Goal: Find specific page/section: Find specific page/section

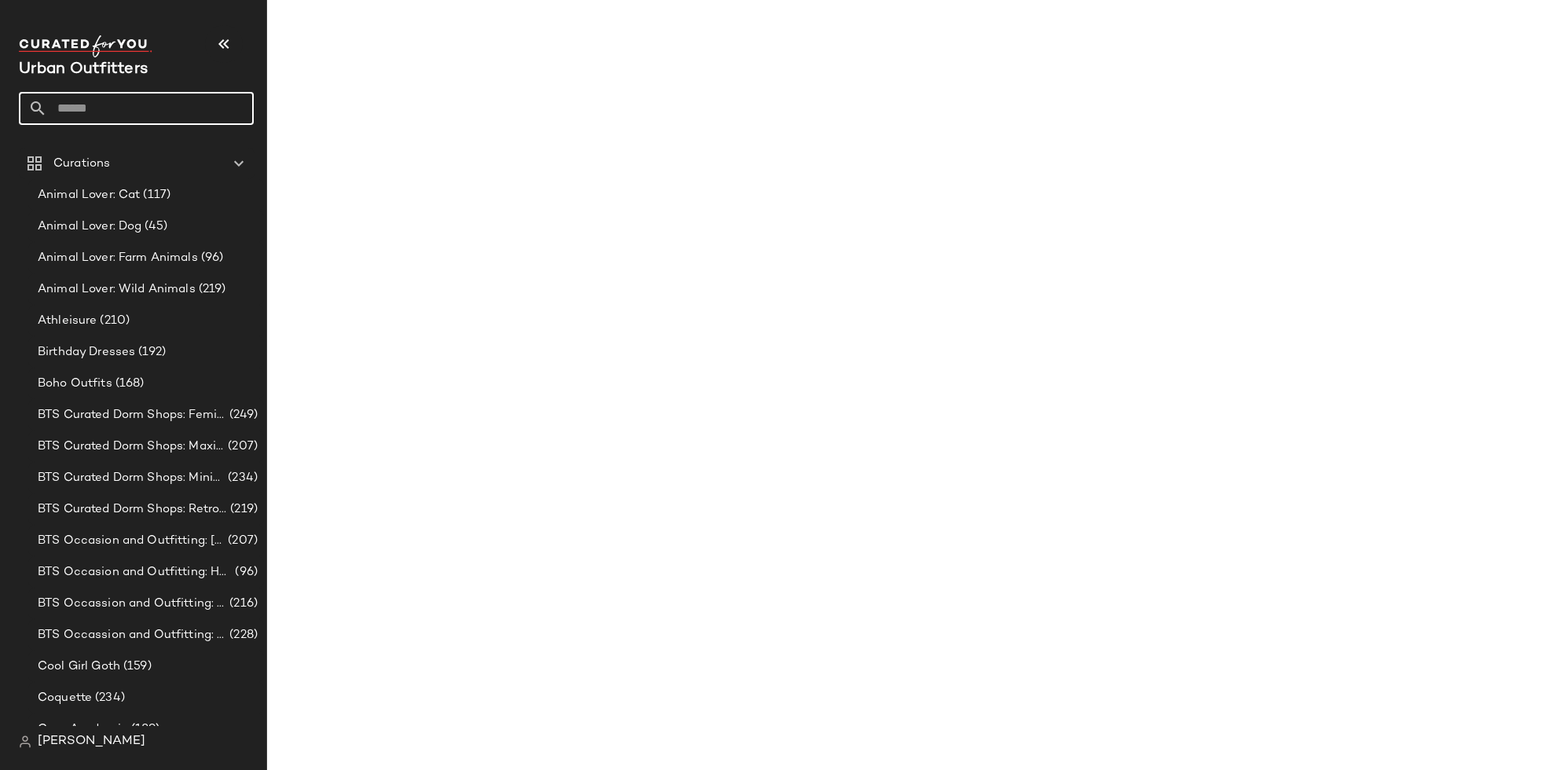
click at [140, 94] on input "text" at bounding box center [151, 107] width 207 height 33
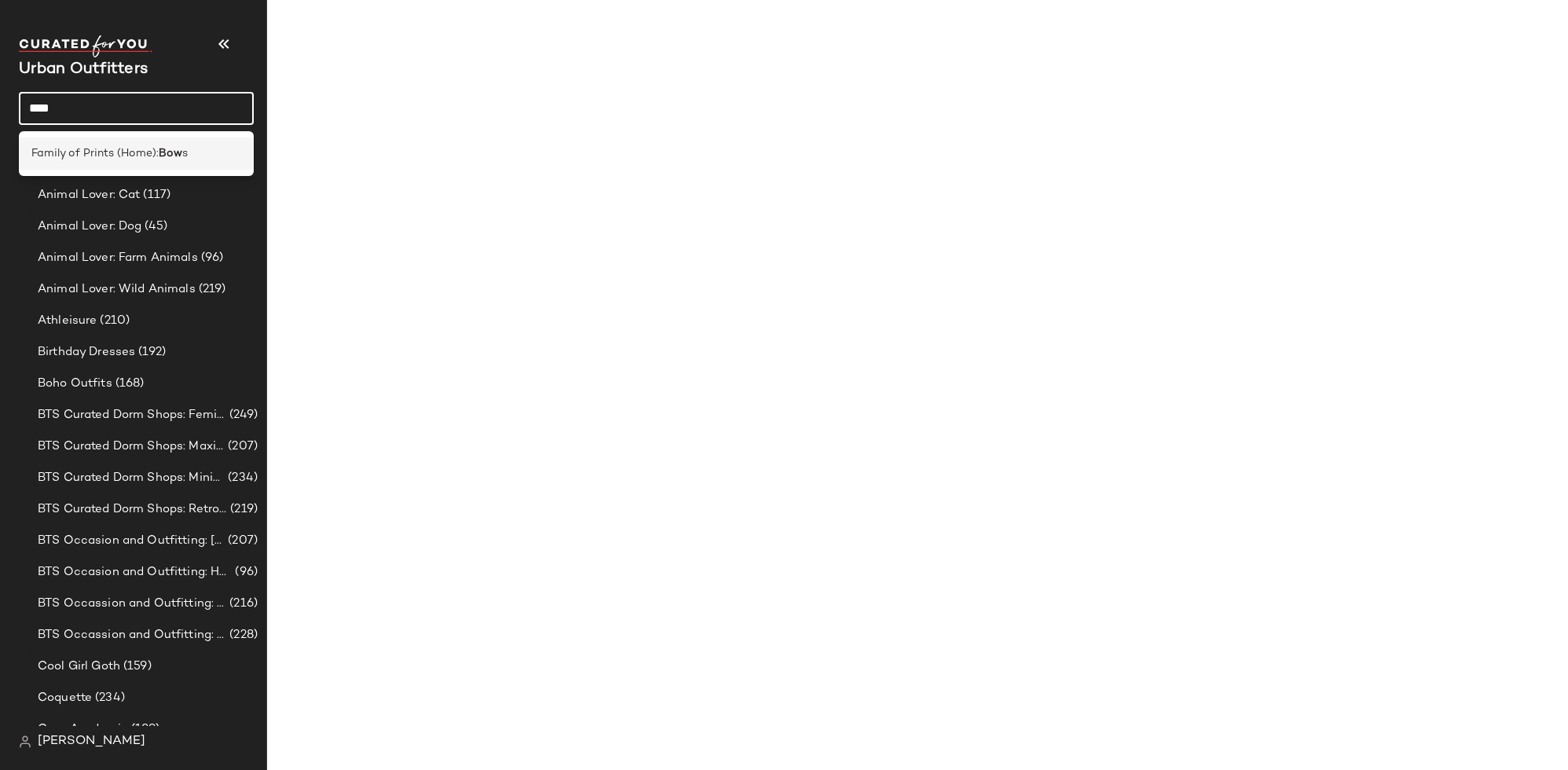
type input "***"
click at [92, 157] on span "Family of Prints (Home):" at bounding box center [95, 153] width 127 height 17
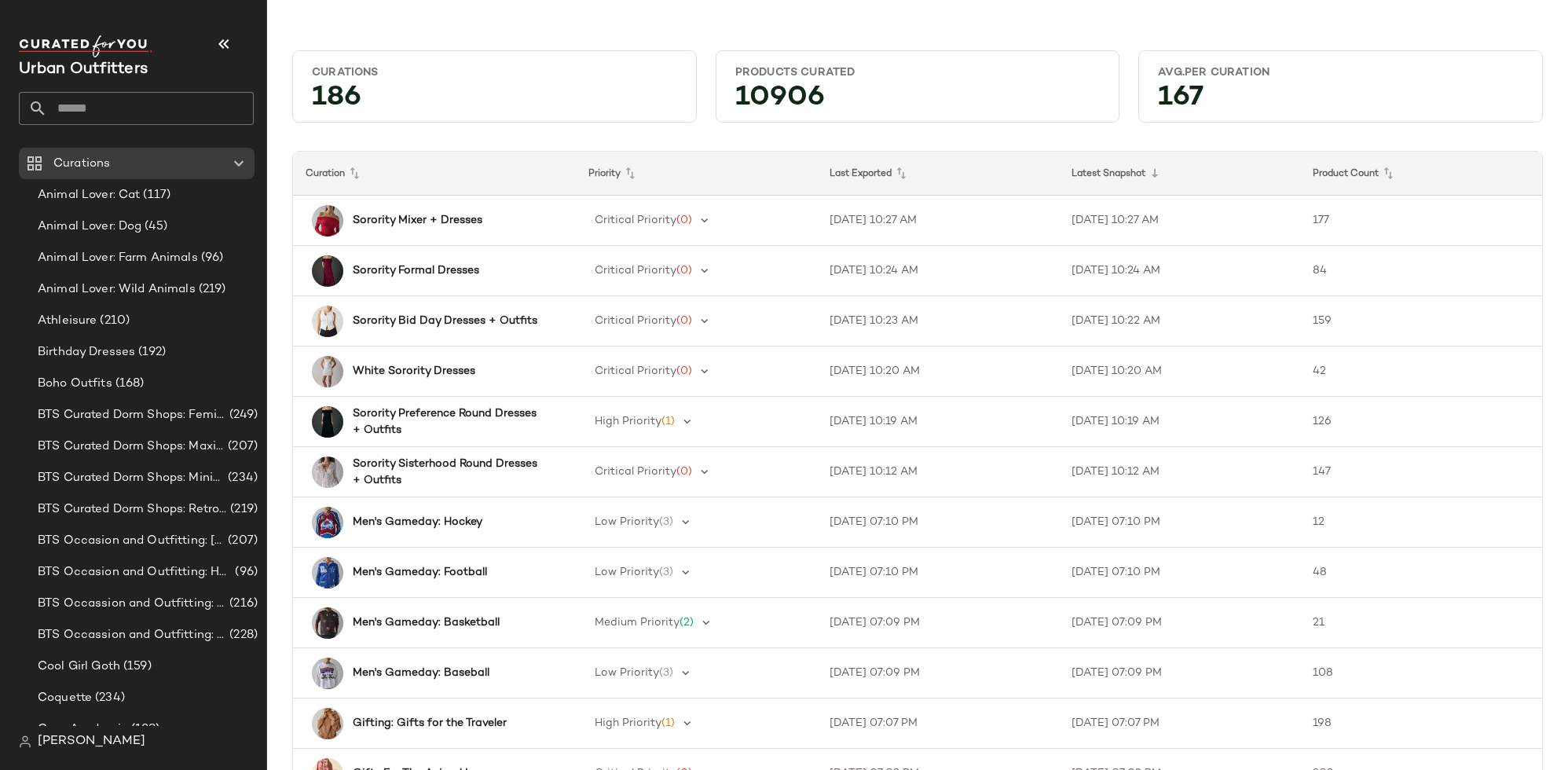
click at [119, 94] on input "text" at bounding box center [151, 107] width 207 height 33
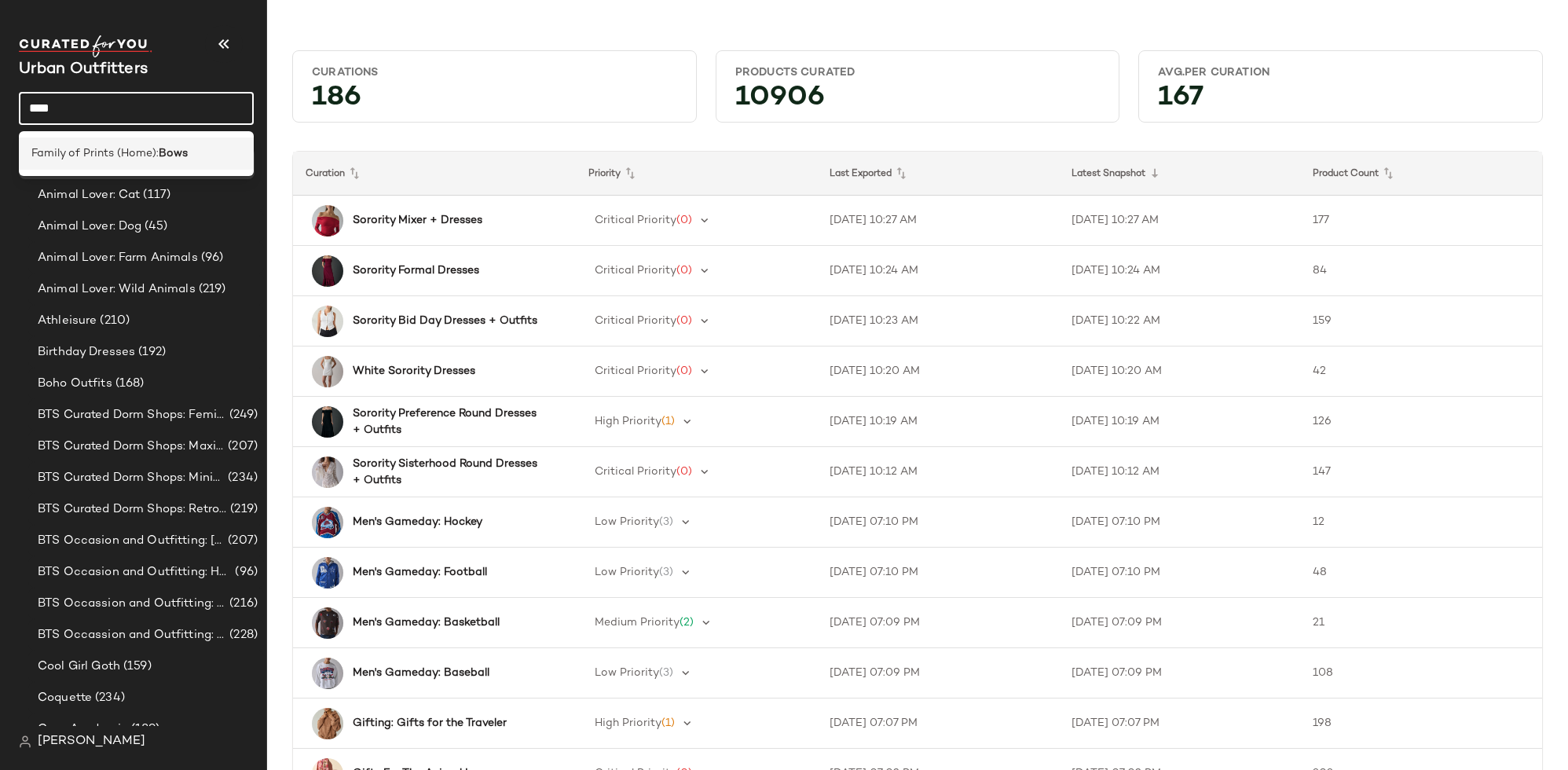
type input "****"
click at [107, 152] on span "Family of Prints (Home):" at bounding box center [95, 153] width 127 height 17
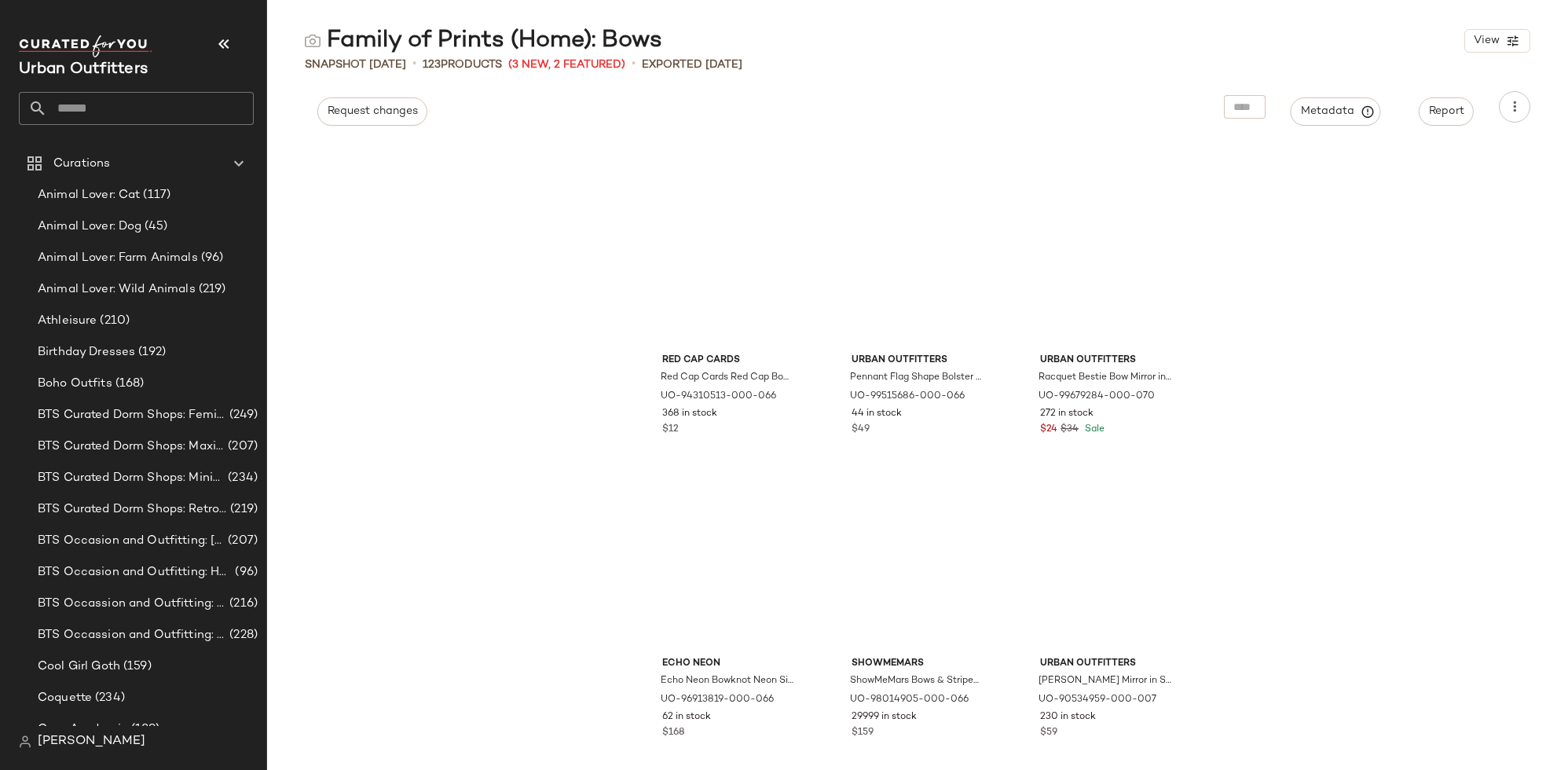
scroll to position [2175, 0]
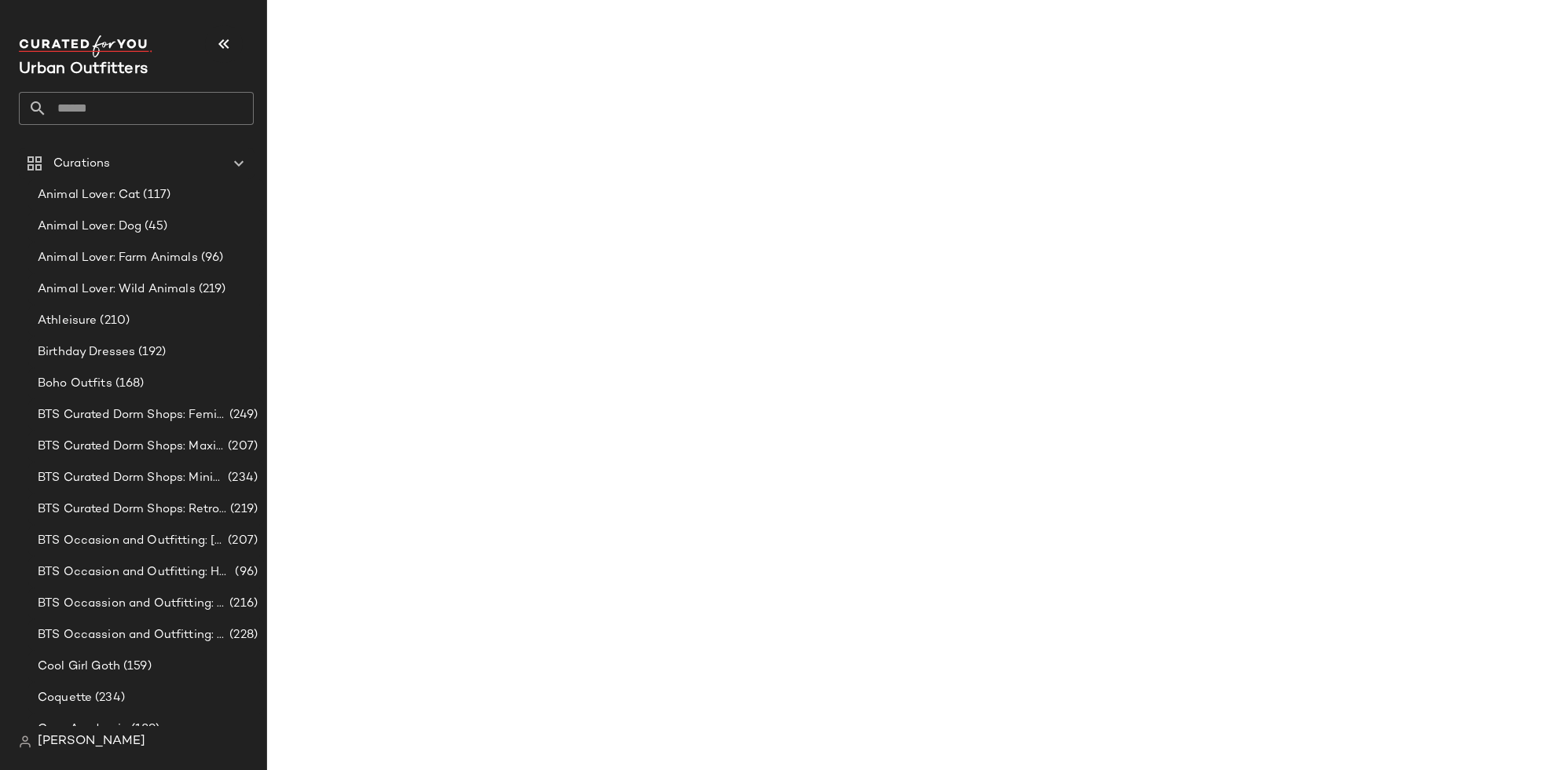
click at [147, 100] on input "text" at bounding box center [151, 107] width 207 height 33
click at [196, 96] on input "******" at bounding box center [136, 107] width 235 height 33
click at [183, 99] on input "******" at bounding box center [136, 107] width 235 height 33
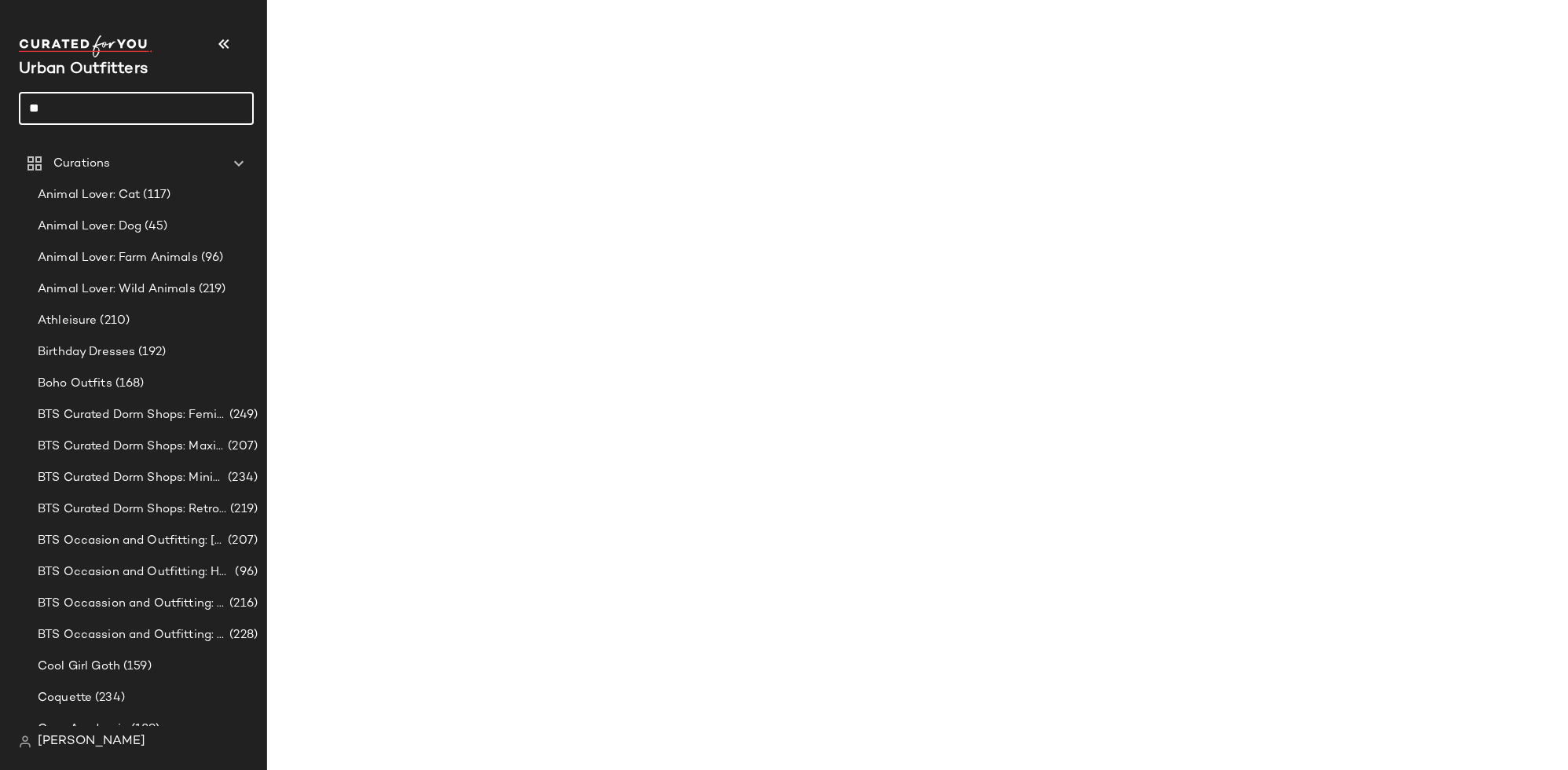
type input "*"
paste input "**********"
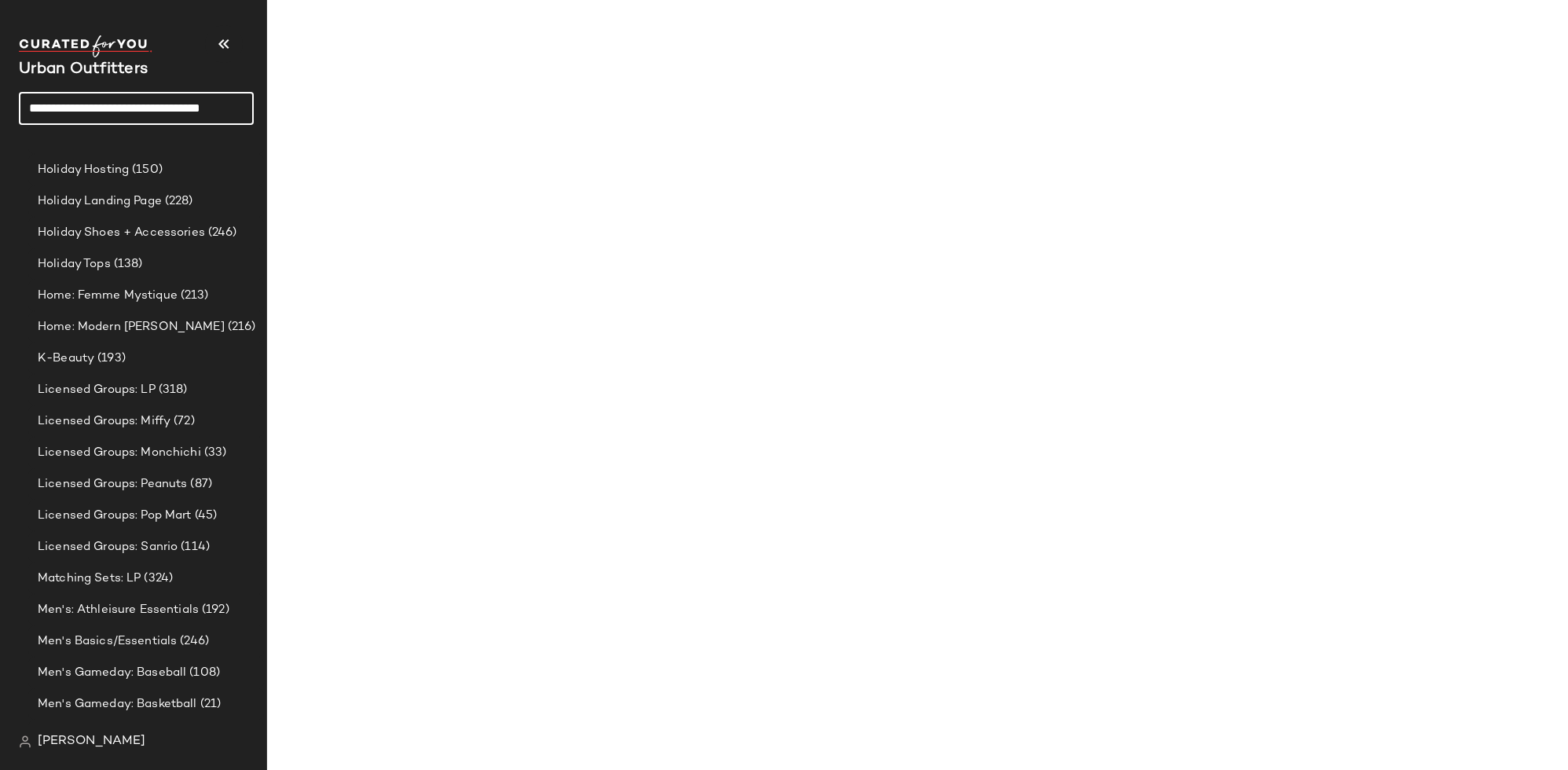
scroll to position [2647, 0]
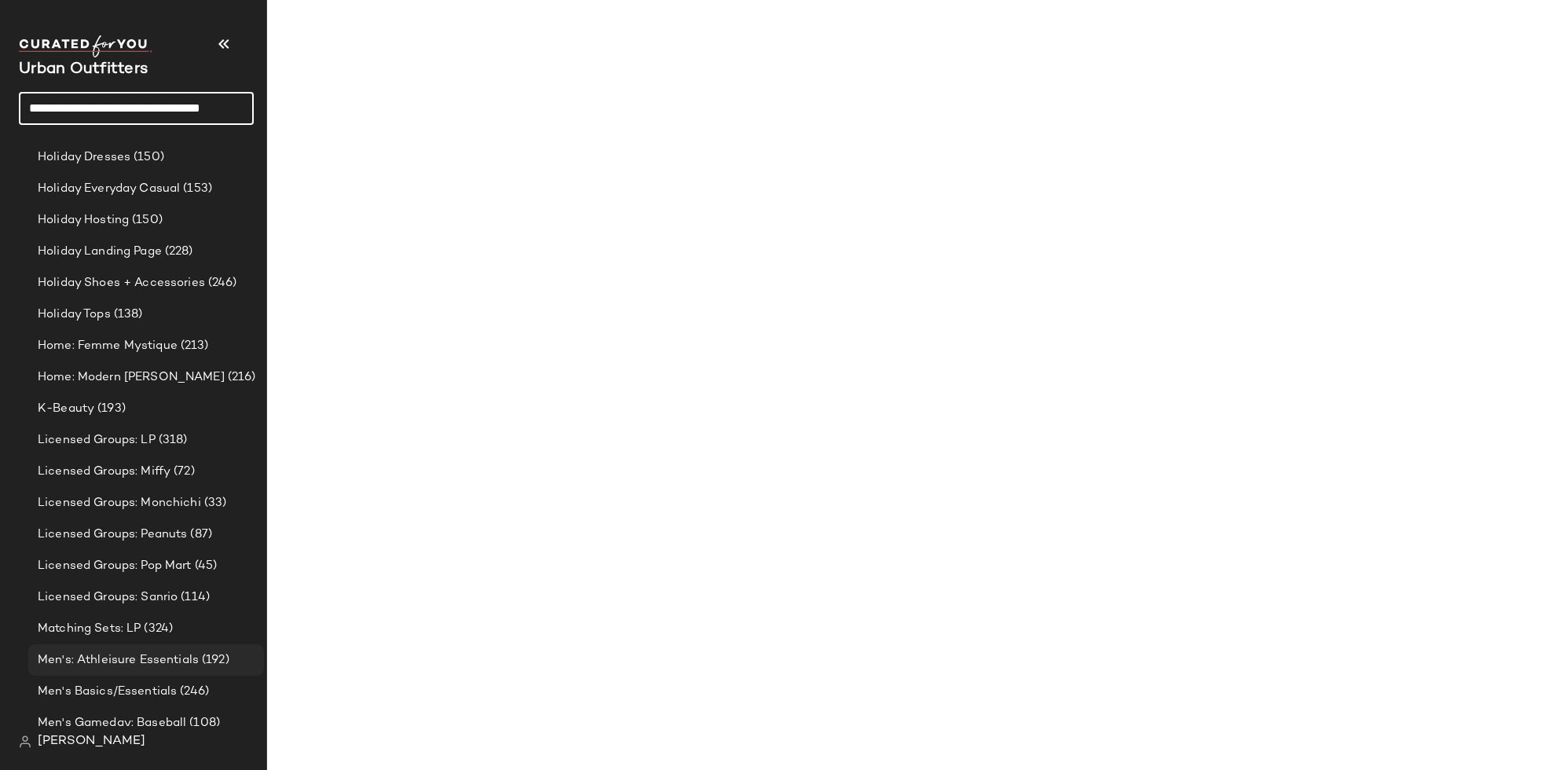
click at [155, 652] on span "Men's: Athleisure Essentials" at bounding box center [118, 660] width 161 height 19
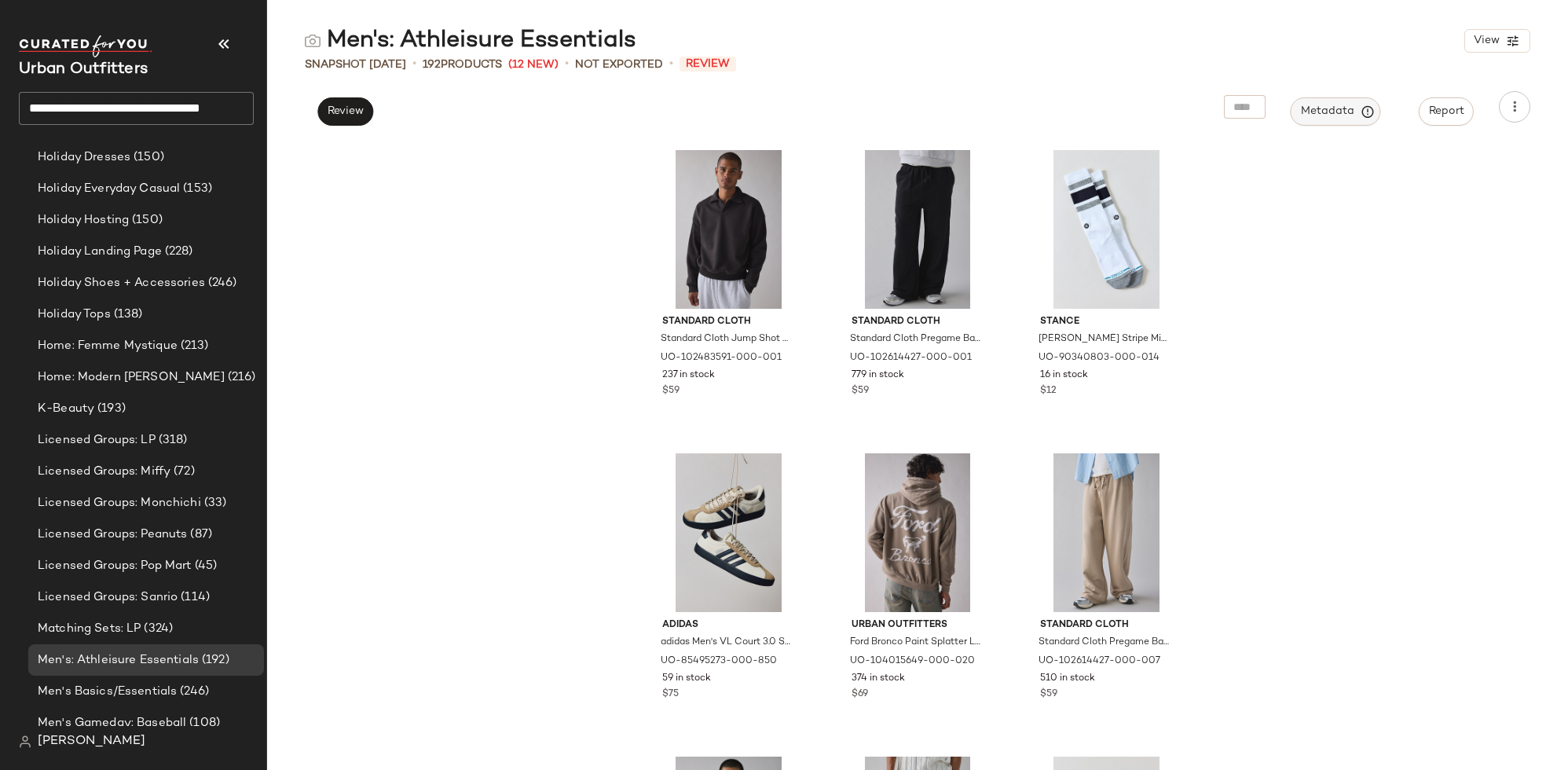
click at [1324, 114] on span "Metadata" at bounding box center [1335, 112] width 71 height 14
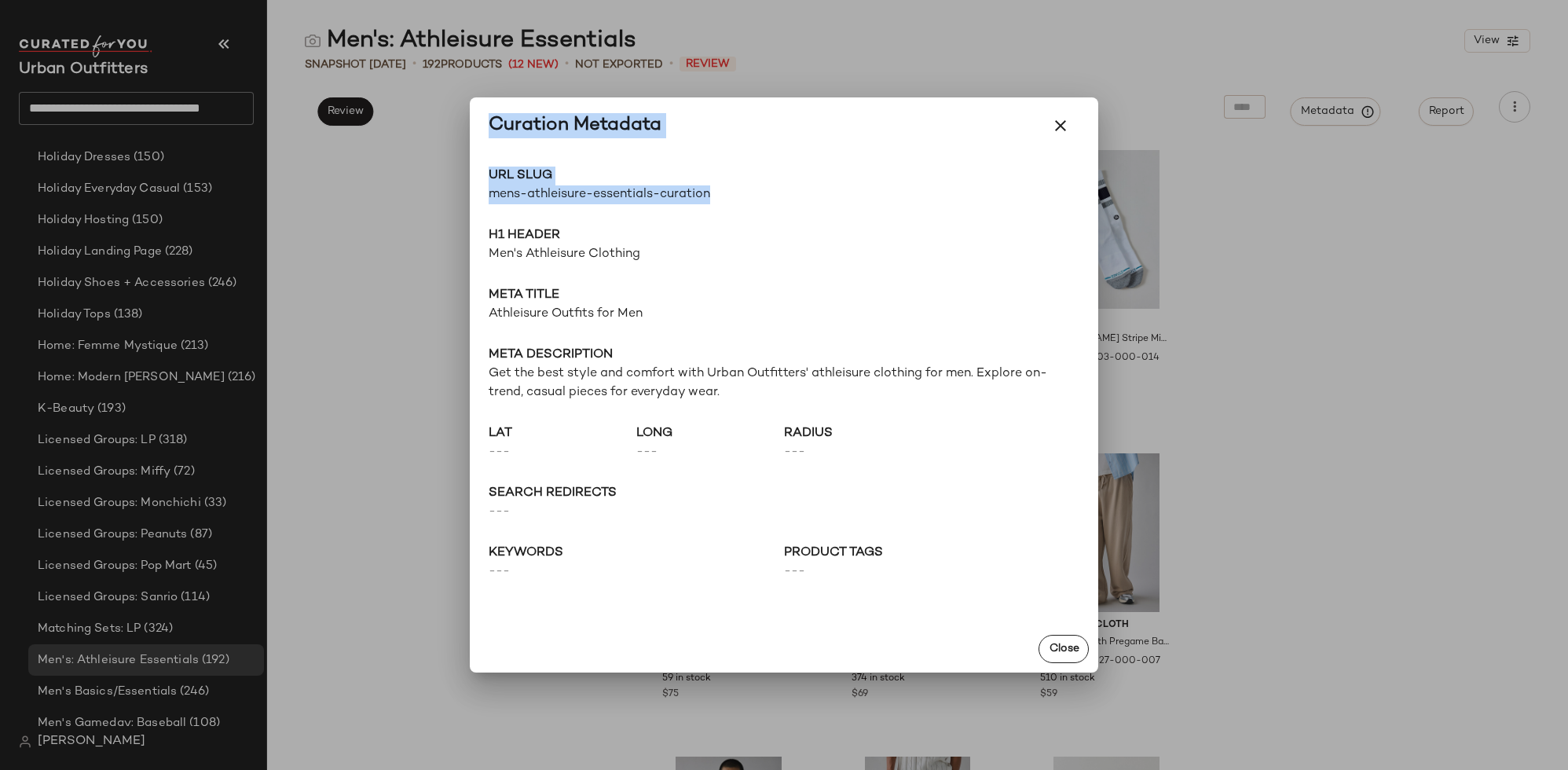
drag, startPoint x: 724, startPoint y: 196, endPoint x: 467, endPoint y: 193, distance: 257.0
click at [467, 193] on div "Curation Metadata URL Slug mens-athleisure-essentials-curation Go to Shop H1 He…" at bounding box center [784, 385] width 1568 height 770
click at [760, 239] on span "H1 Header" at bounding box center [784, 235] width 591 height 19
drag, startPoint x: 676, startPoint y: 193, endPoint x: 484, endPoint y: 200, distance: 192.1
click at [484, 200] on div "URL Slug mens-athleisure-essentials-curation Go to Shop H1 Header Men's Athleis…" at bounding box center [784, 389] width 629 height 471
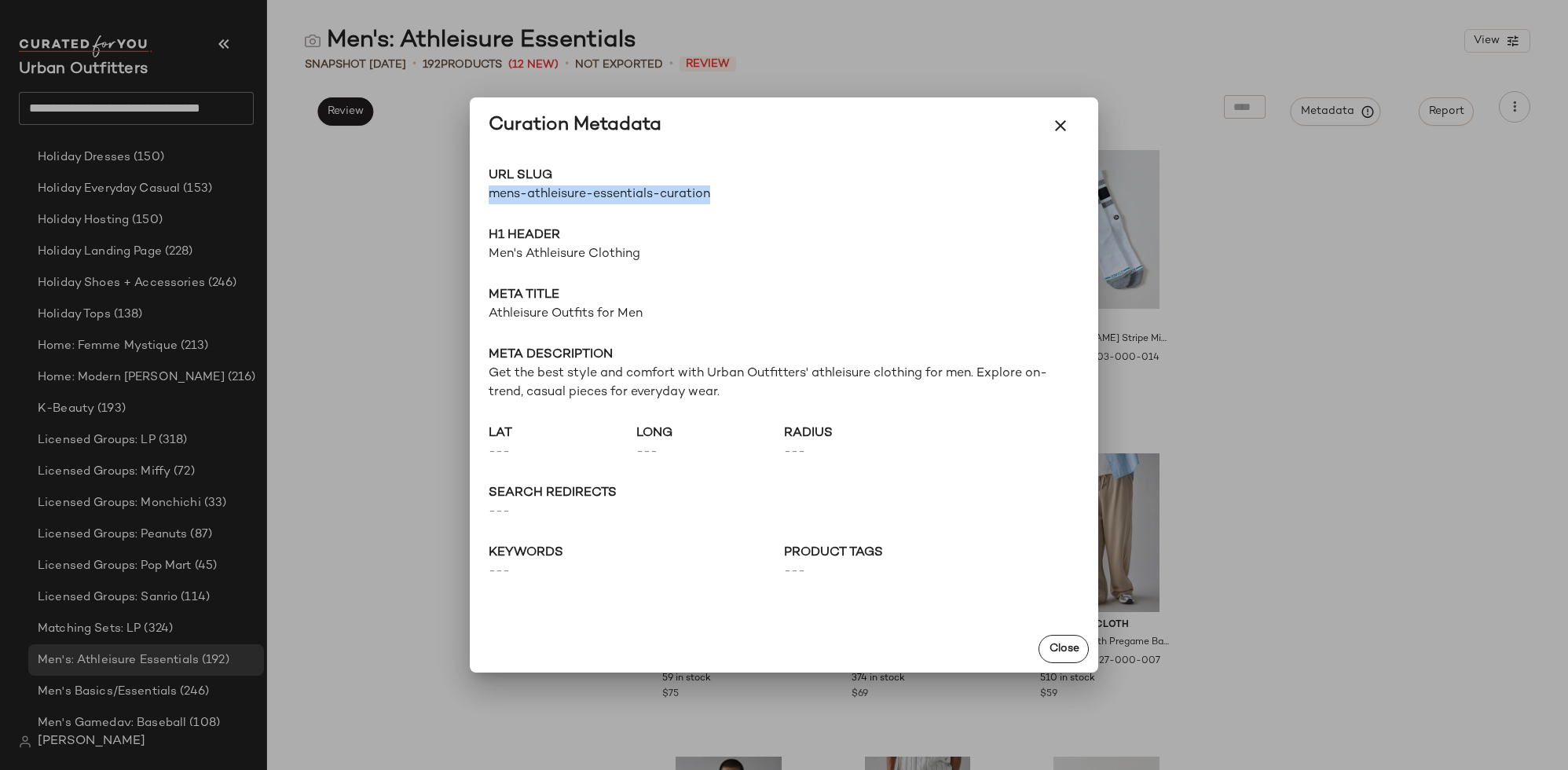
copy span "mens-athleisure-essentials-curation"
click at [598, 258] on span "Men's Athleisure Clothing" at bounding box center [784, 254] width 591 height 19
click at [508, 24] on div at bounding box center [784, 385] width 1568 height 770
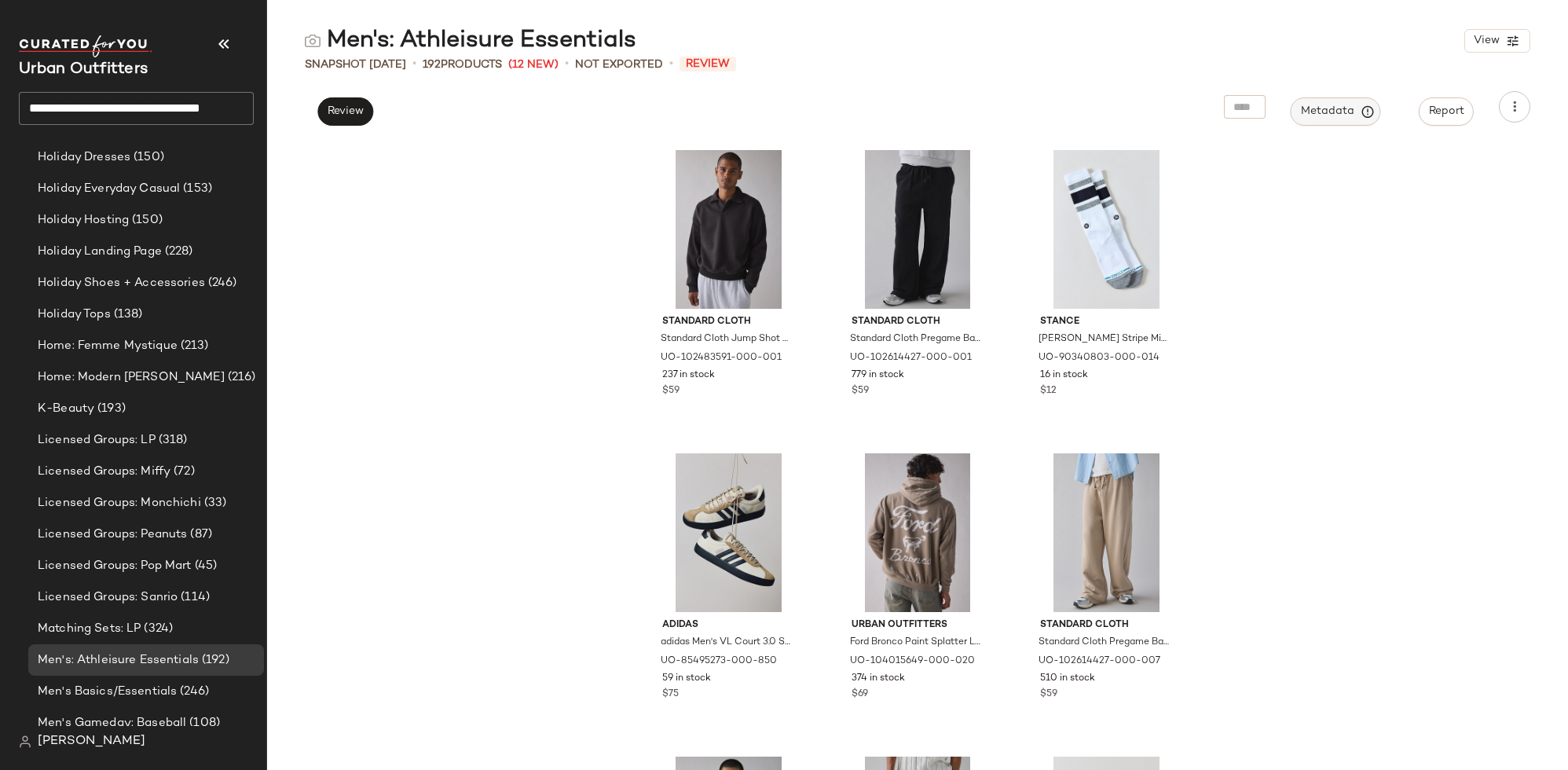
click at [1329, 100] on button "Metadata" at bounding box center [1336, 112] width 91 height 28
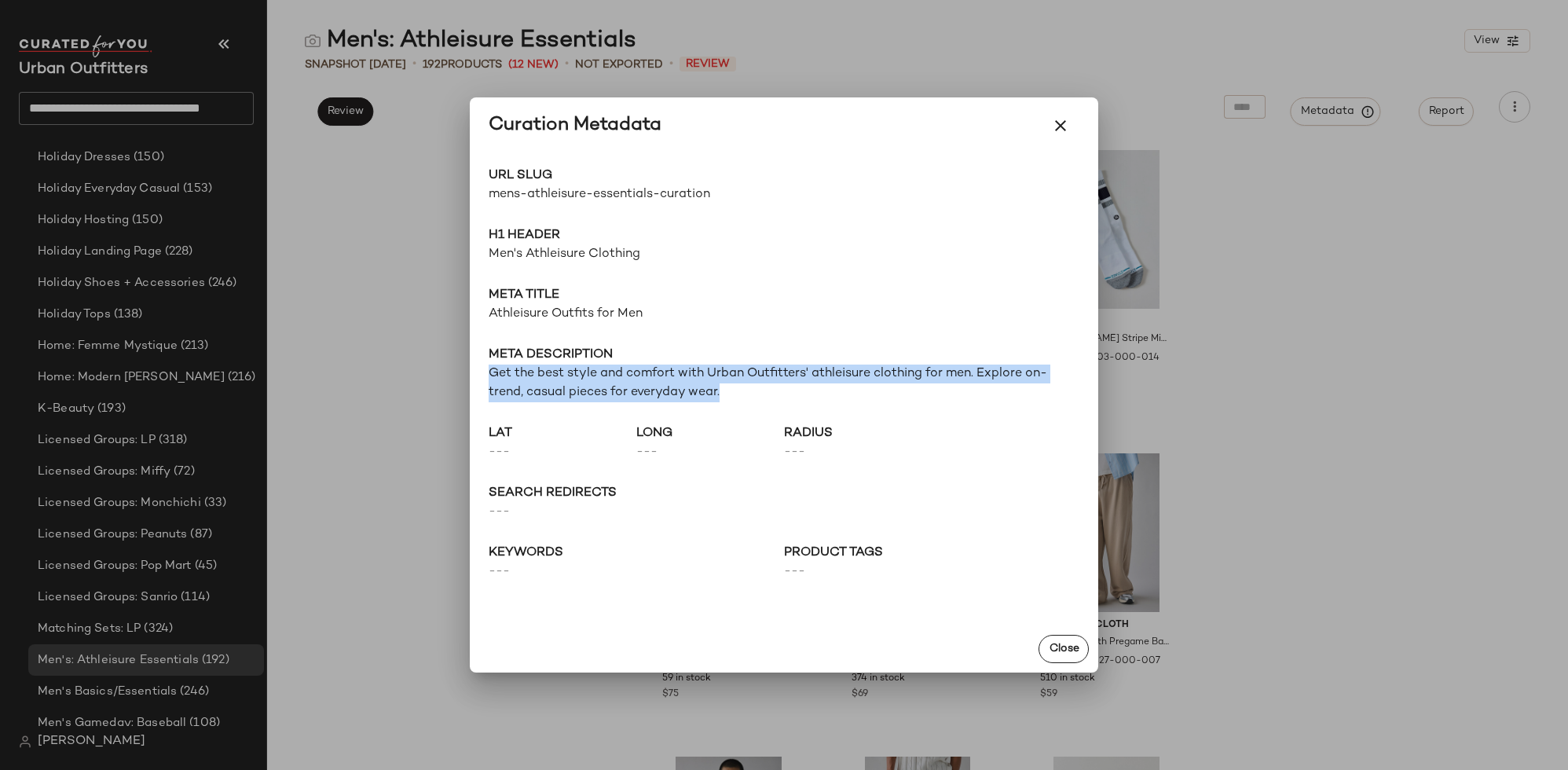
drag, startPoint x: 716, startPoint y: 389, endPoint x: 484, endPoint y: 367, distance: 233.0
click at [484, 367] on div "URL Slug mens-athleisure-essentials-curation Go to Shop H1 Header Men's Athleis…" at bounding box center [784, 389] width 629 height 471
copy span "Get the best style and comfort with Urban Outfitters' athleisure clothing for m…"
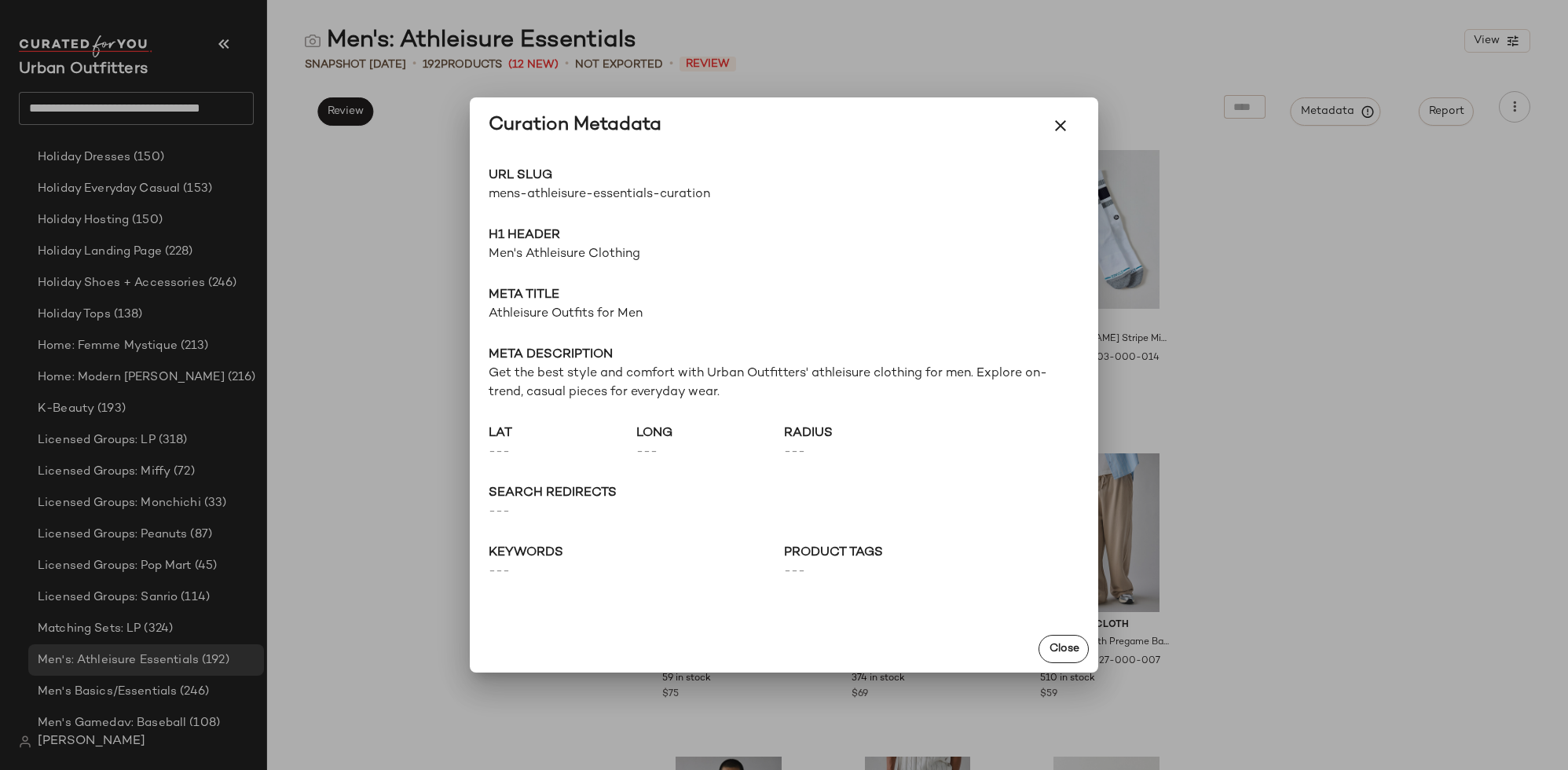
click at [1287, 359] on div at bounding box center [784, 385] width 1568 height 770
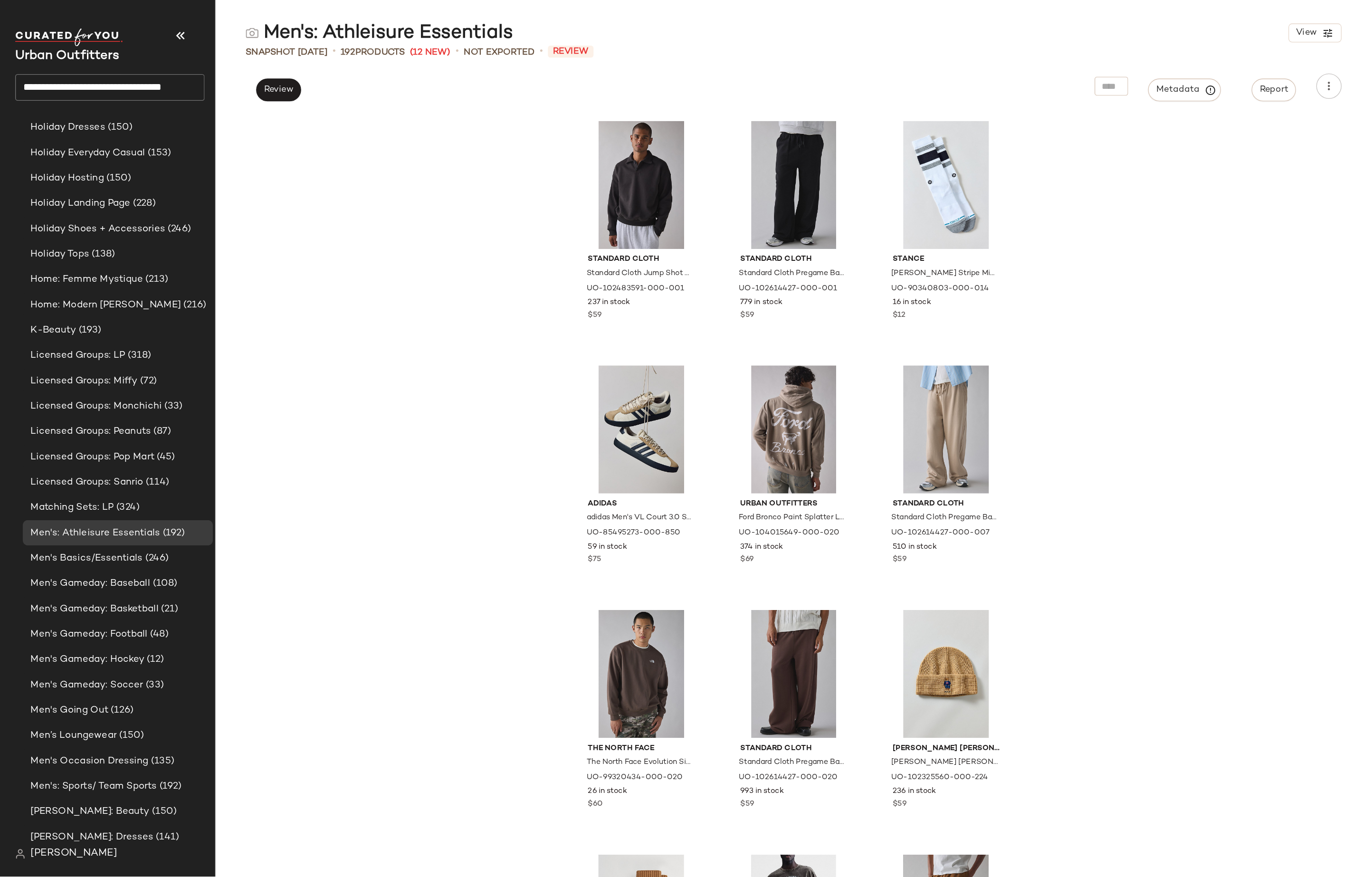
scroll to position [1600, 0]
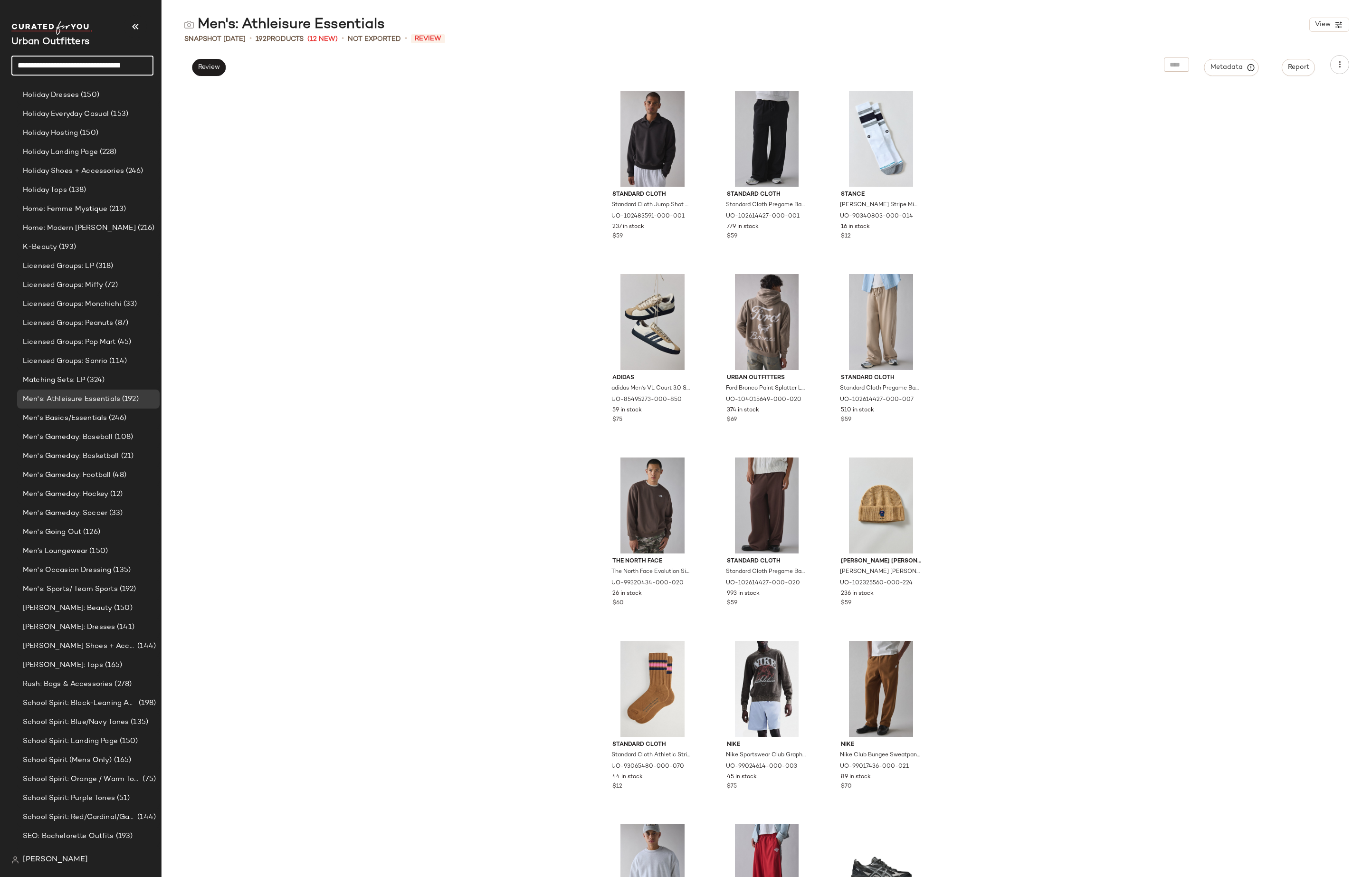
click at [68, 70] on input "**********" at bounding box center [82, 65] width 142 height 20
type input "**********"
click at [84, 89] on b "Holiday Part" at bounding box center [68, 92] width 40 height 10
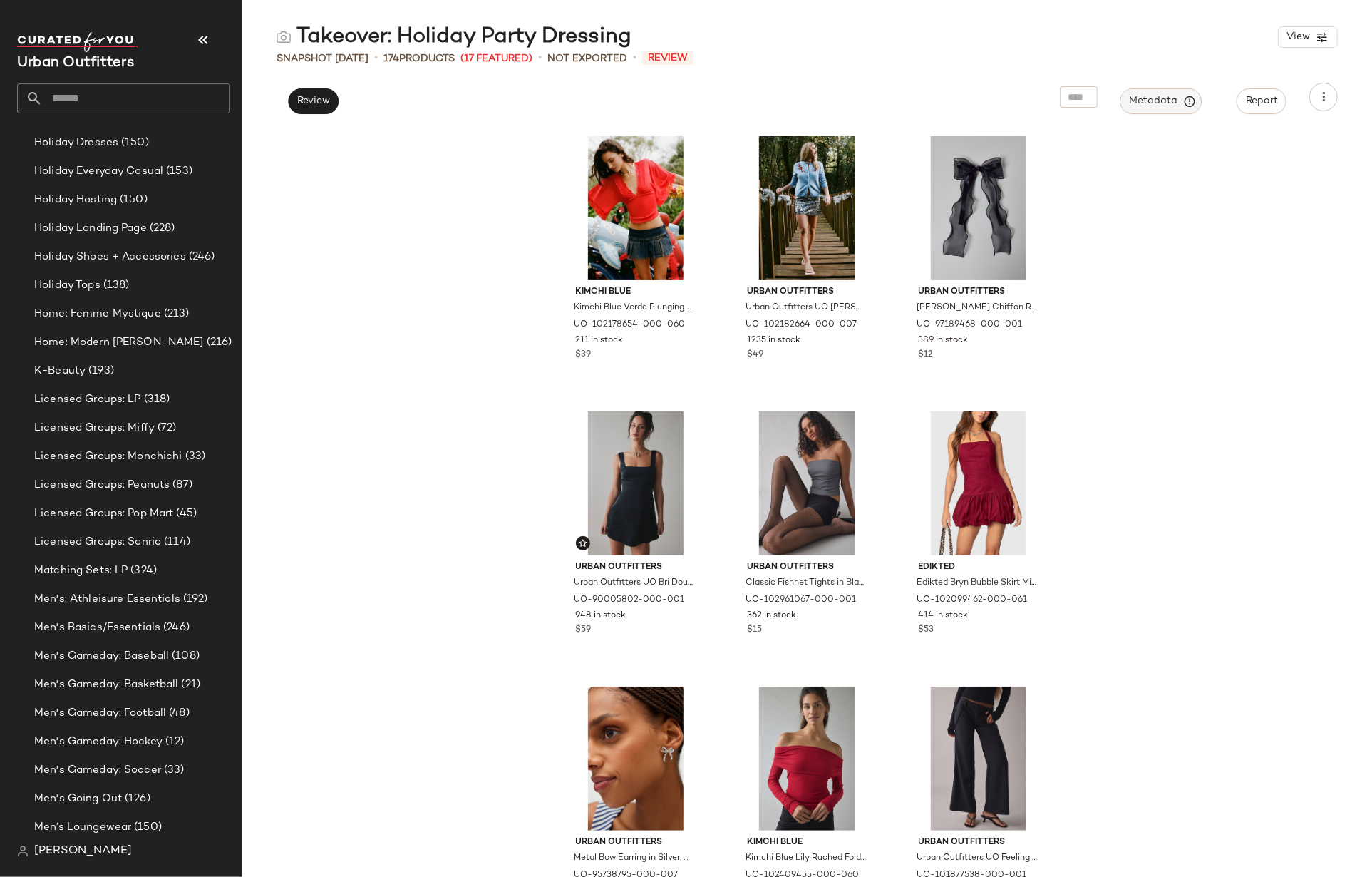
click at [1165, 99] on span "Metadata" at bounding box center [1161, 102] width 65 height 13
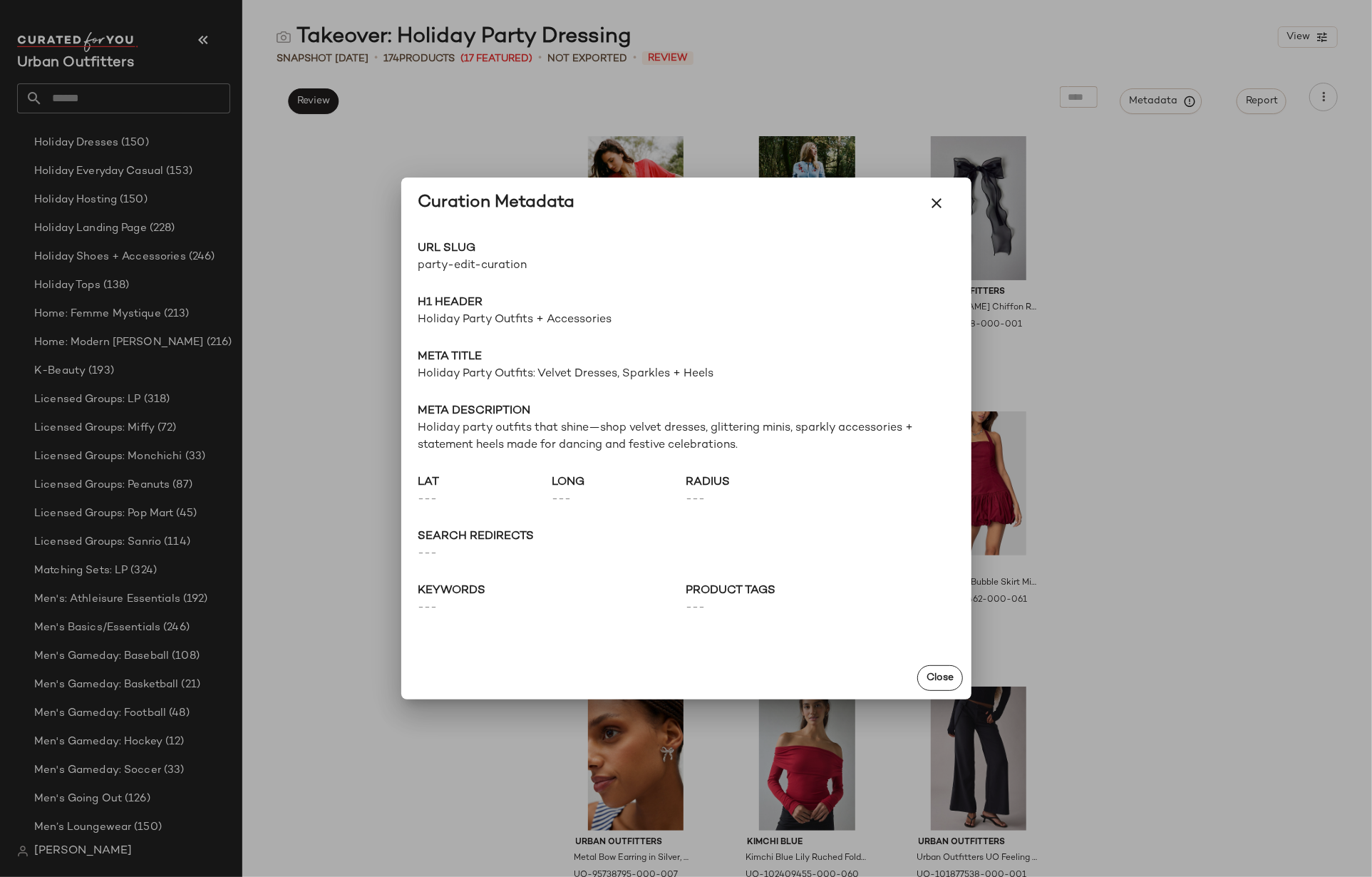
click at [494, 263] on span "party-edit-curation" at bounding box center [552, 265] width 268 height 17
copy div "party-edit-curation Go to Shop"
click at [566, 325] on span "Holiday Party Outfits + Accessories" at bounding box center [686, 320] width 536 height 17
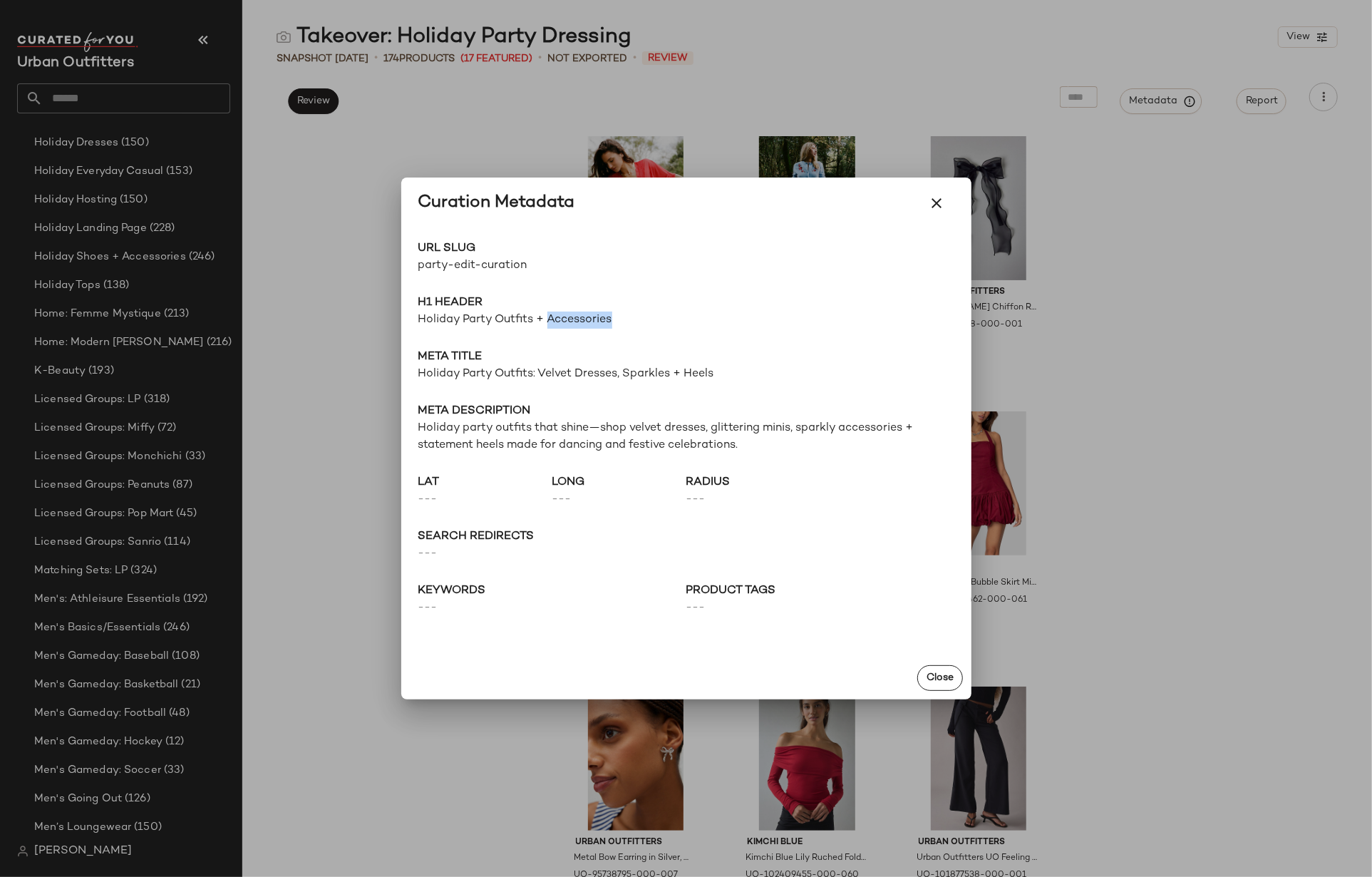
click at [566, 325] on span "Holiday Party Outfits + Accessories" at bounding box center [686, 320] width 536 height 17
copy span "Holiday Party Outfits + Accessories"
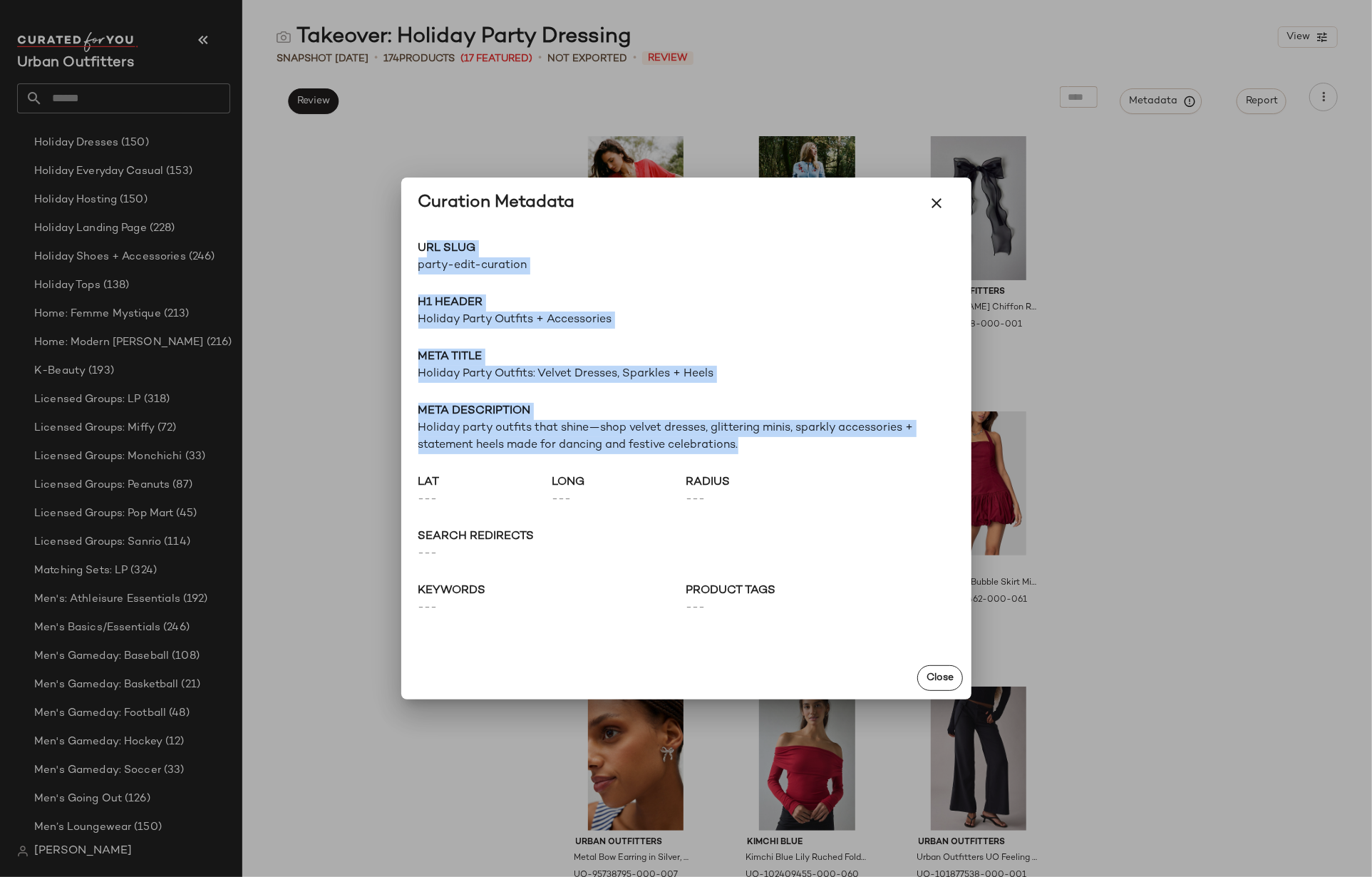
drag, startPoint x: 764, startPoint y: 446, endPoint x: 422, endPoint y: 248, distance: 395.2
click at [422, 248] on div "URL Slug party-edit-curation Go to Shop H1 Header Holiday Party Outfits + Acces…" at bounding box center [686, 442] width 571 height 428
click at [689, 354] on span "Meta title" at bounding box center [686, 357] width 536 height 17
drag, startPoint x: 762, startPoint y: 452, endPoint x: 414, endPoint y: 245, distance: 404.9
click at [414, 245] on div "URL Slug party-edit-curation Go to Shop H1 Header Holiday Party Outfits + Acces…" at bounding box center [686, 442] width 571 height 428
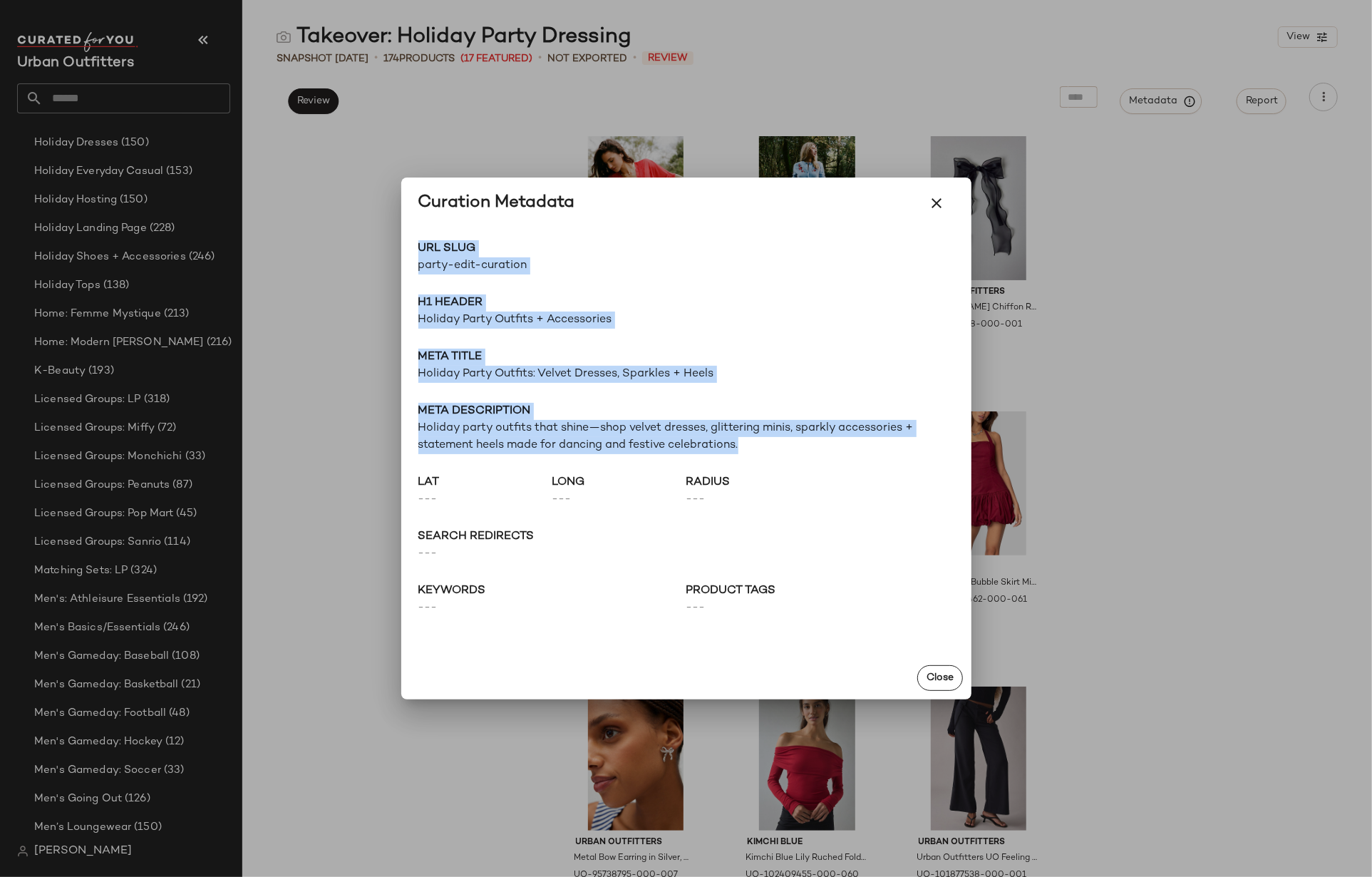
copy div "URL Slug party-edit-curation Go to Shop H1 Header Holiday Party Outfits + Acces…"
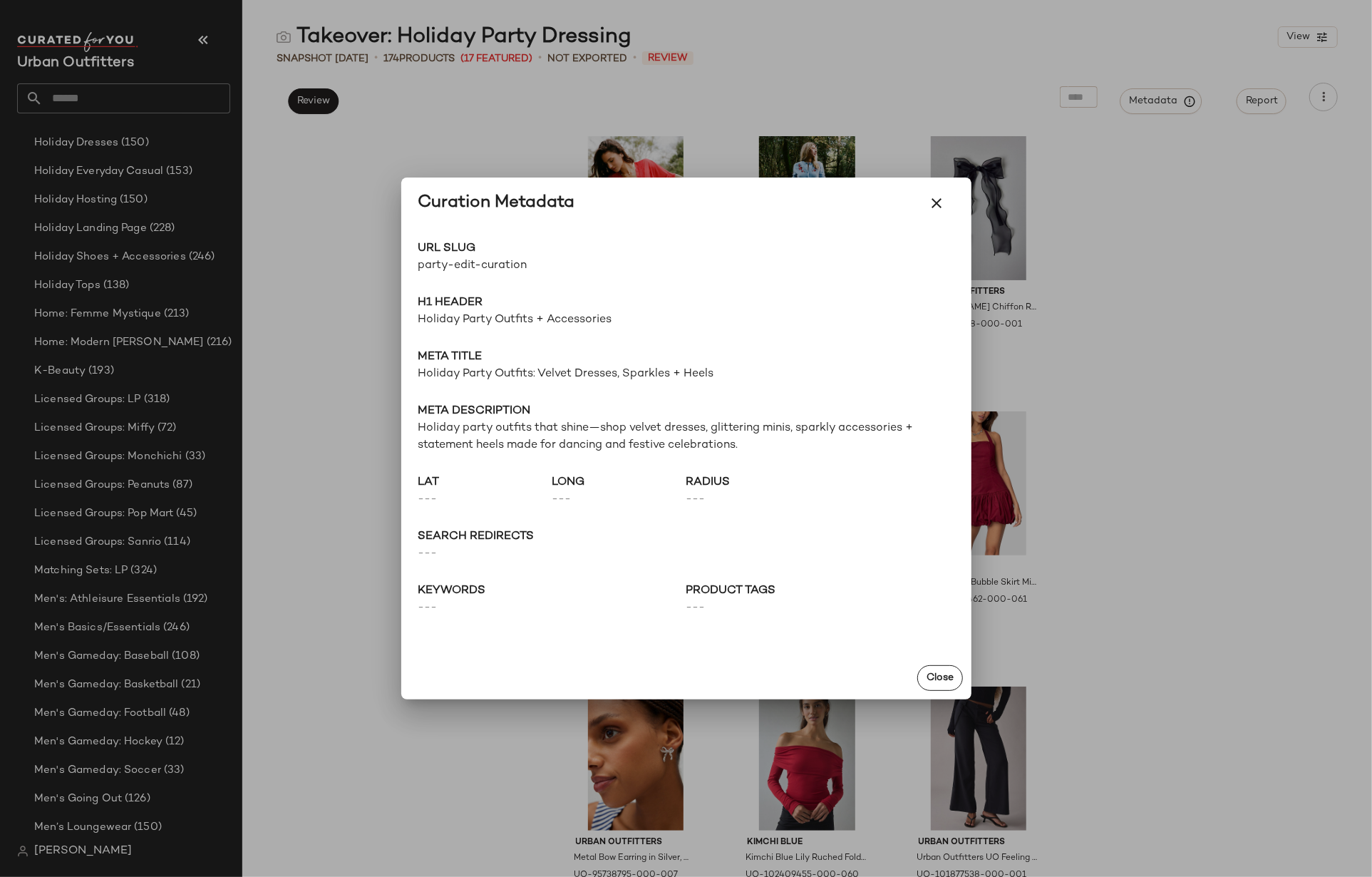
click at [121, 89] on div at bounding box center [686, 438] width 1372 height 877
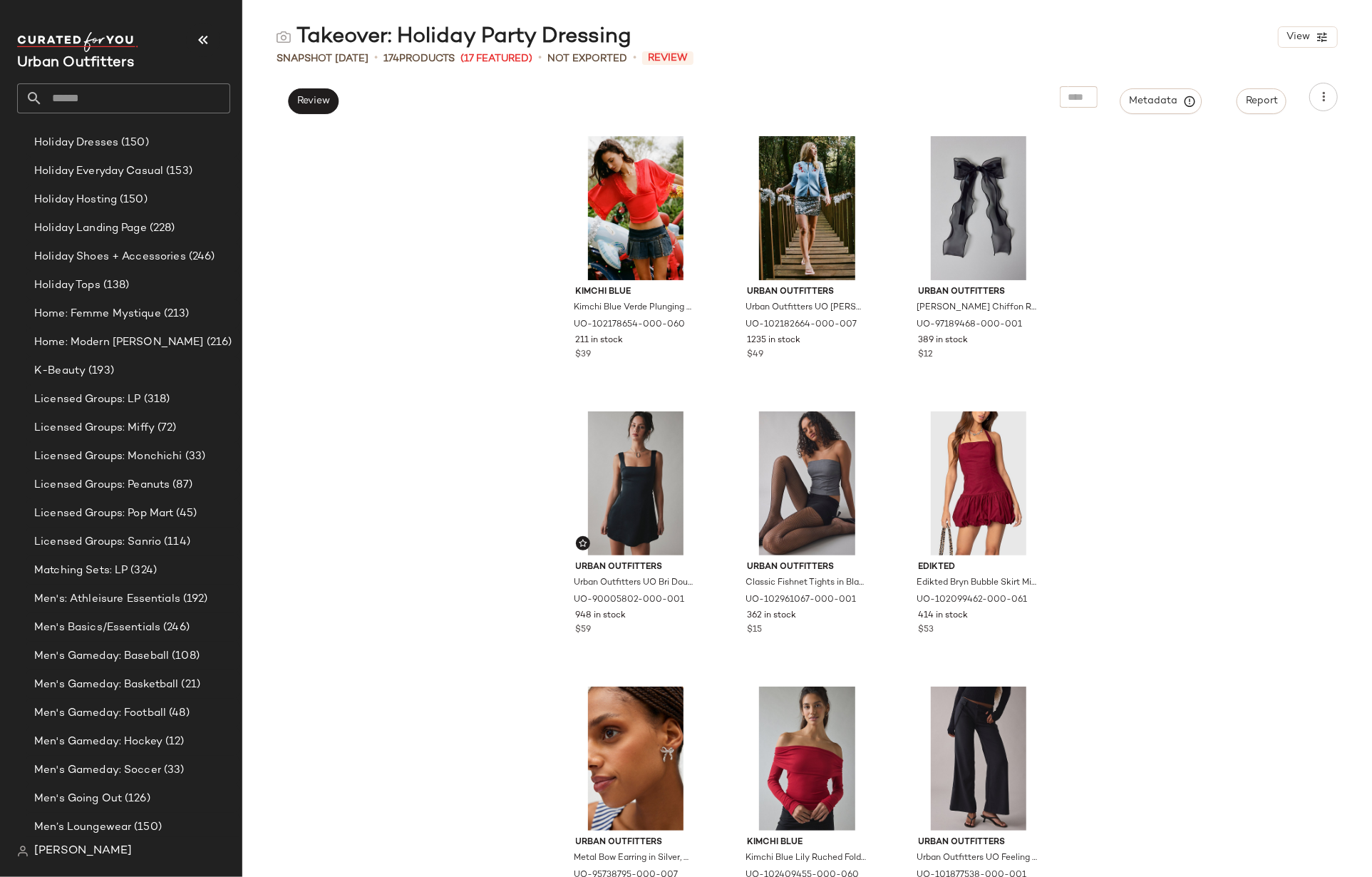
click at [89, 98] on input "text" at bounding box center [137, 98] width 188 height 30
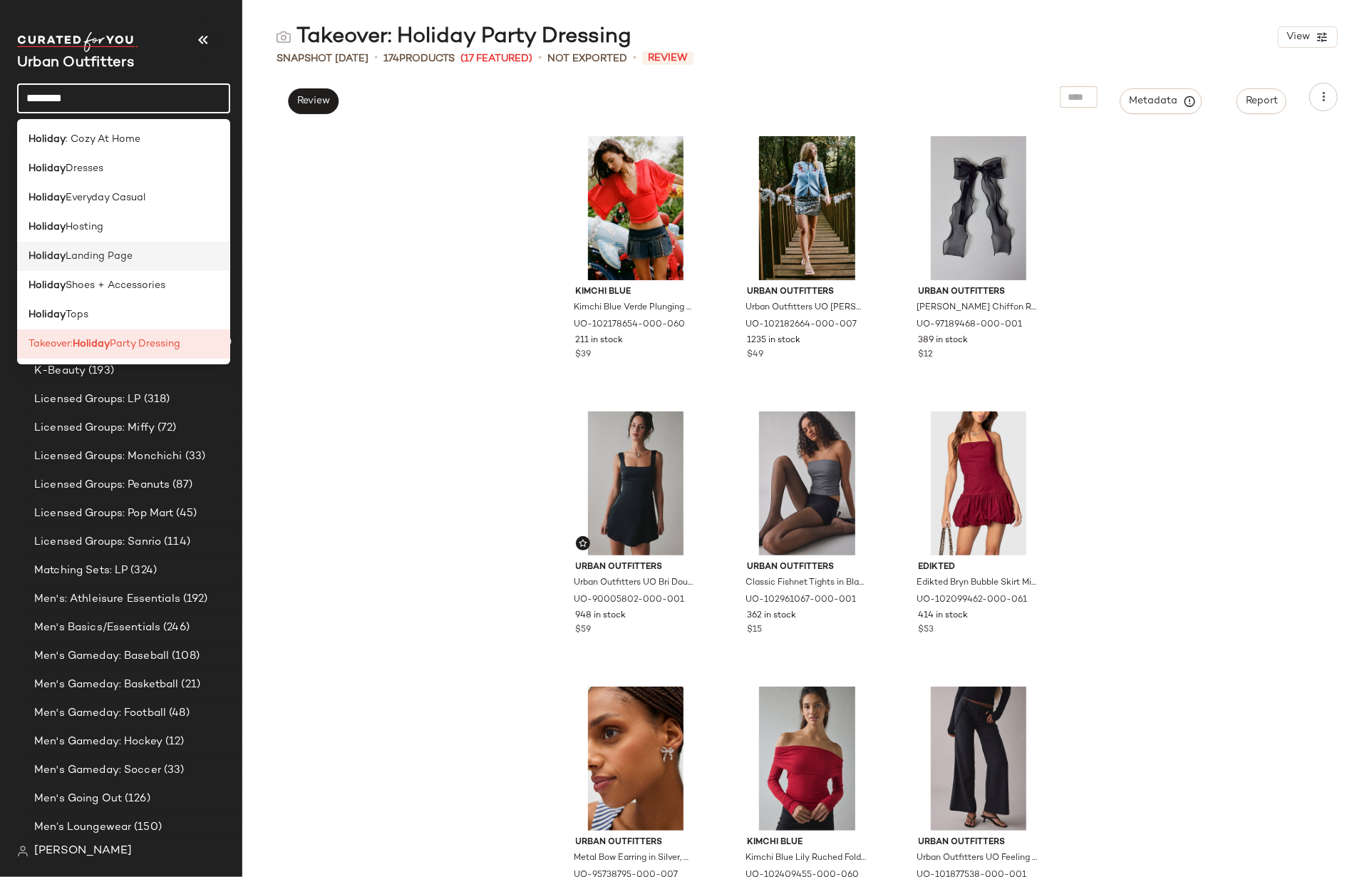
type input "*******"
click at [88, 253] on span "Landing Page" at bounding box center [99, 256] width 67 height 15
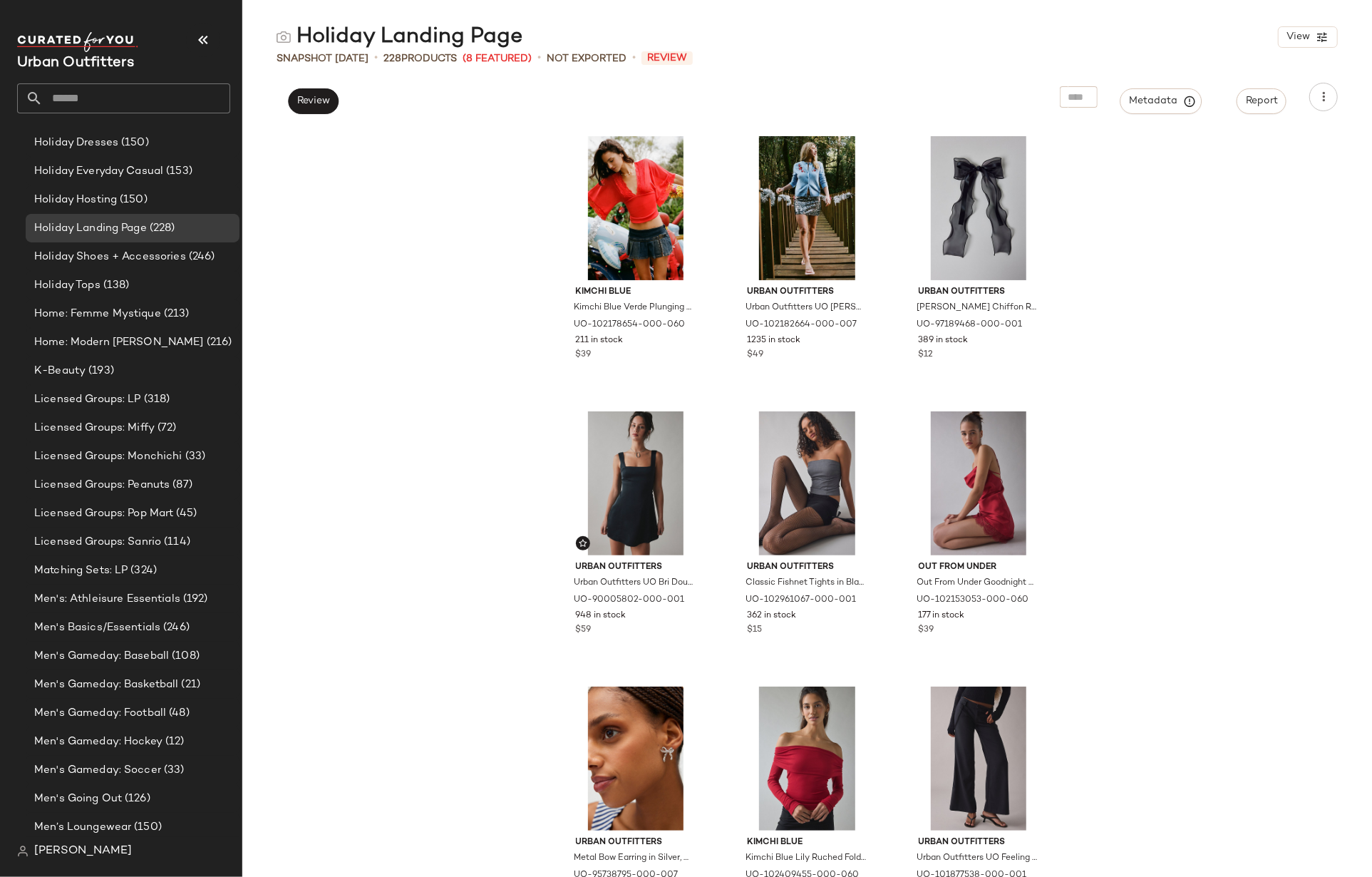
click at [82, 99] on input "text" at bounding box center [137, 98] width 188 height 30
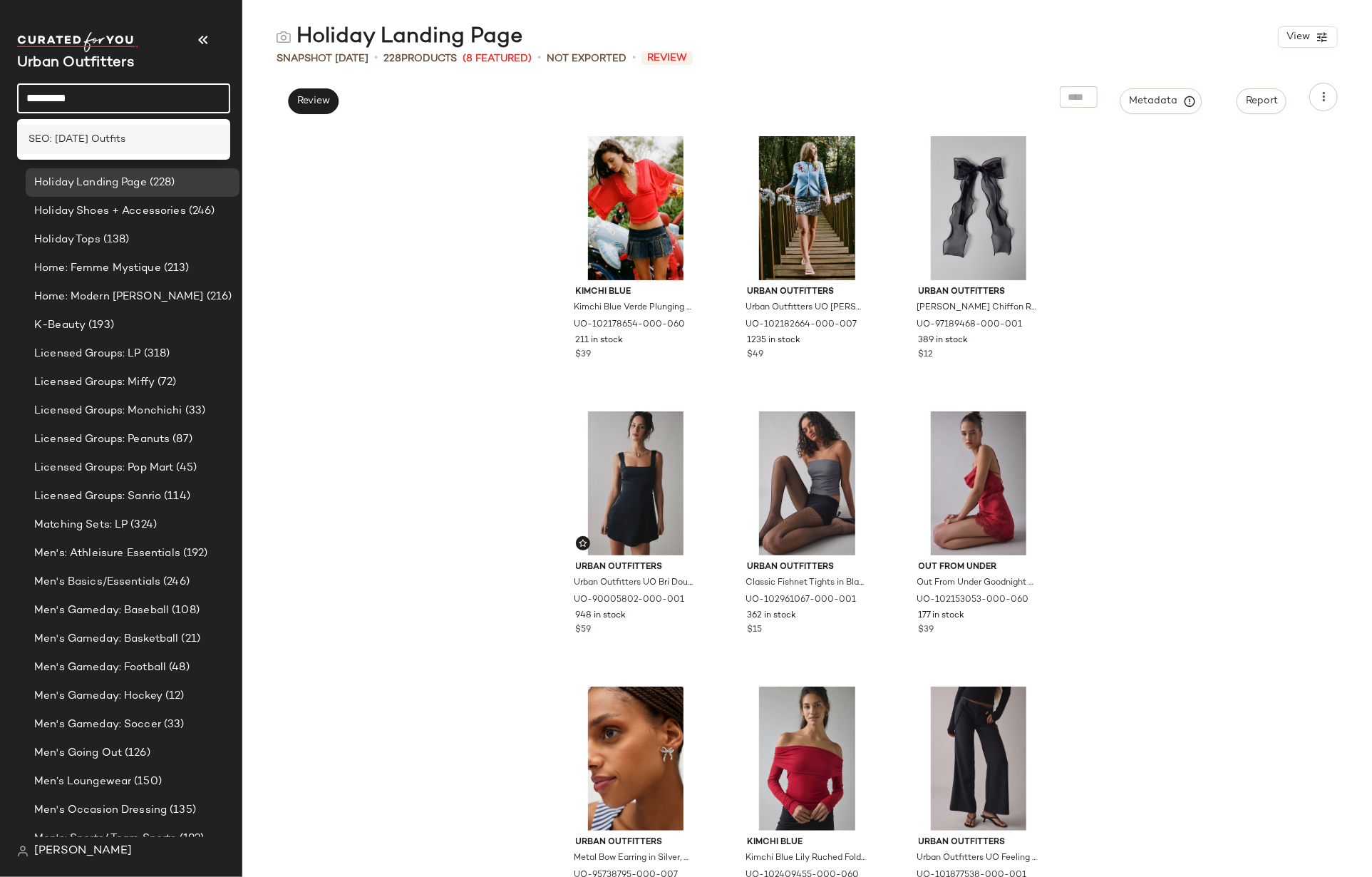
scroll to position [2402, 0]
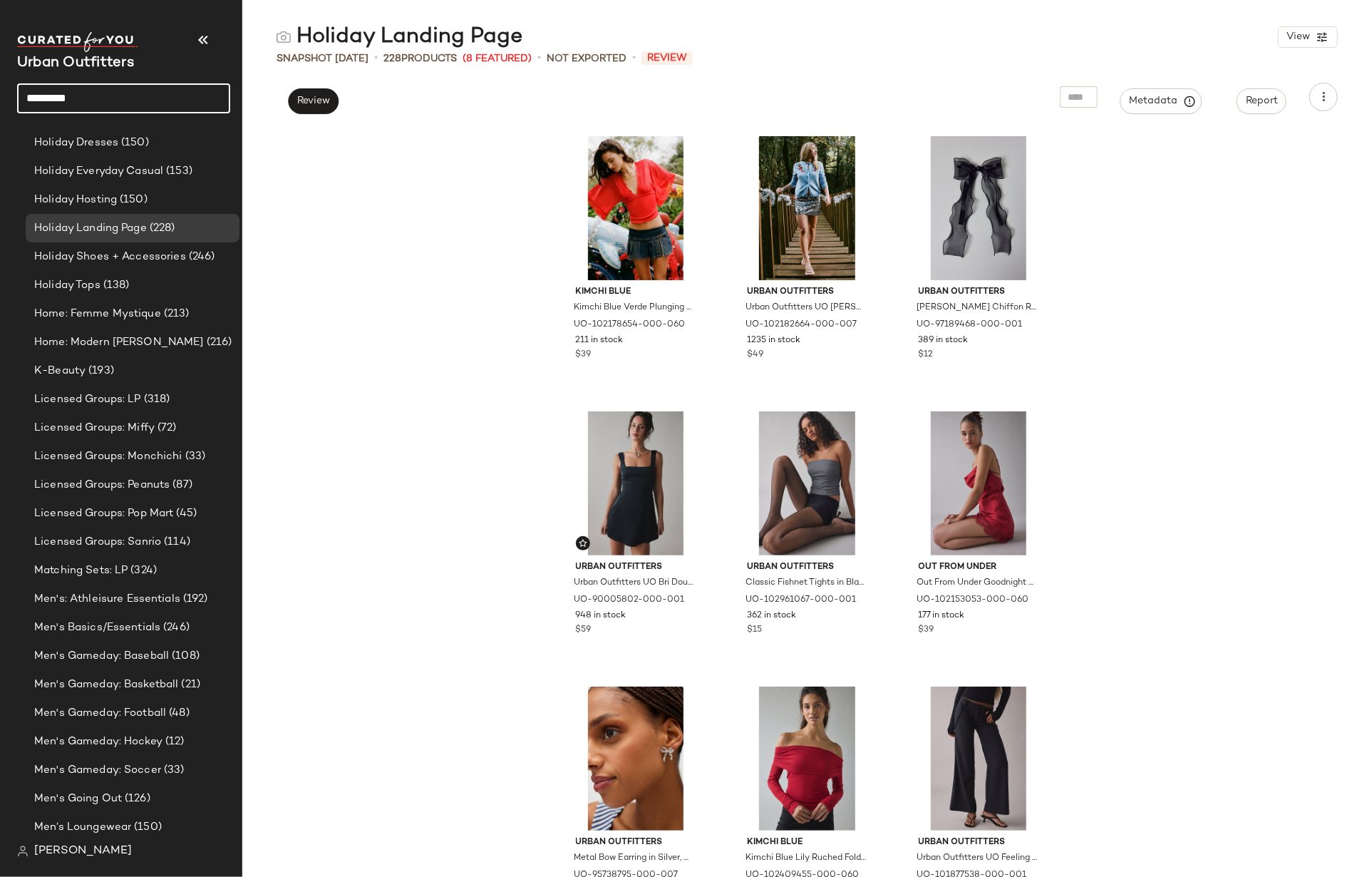
drag, startPoint x: 109, startPoint y: 95, endPoint x: -88, endPoint y: 78, distance: 197.7
click at [0, 78] on html "Urban Outfitters ********* Curations Animal Lover: Cat (117) Animal Lover: Dog …" at bounding box center [686, 438] width 1372 height 877
type input "********"
click at [96, 139] on b "New Year" at bounding box center [74, 139] width 44 height 15
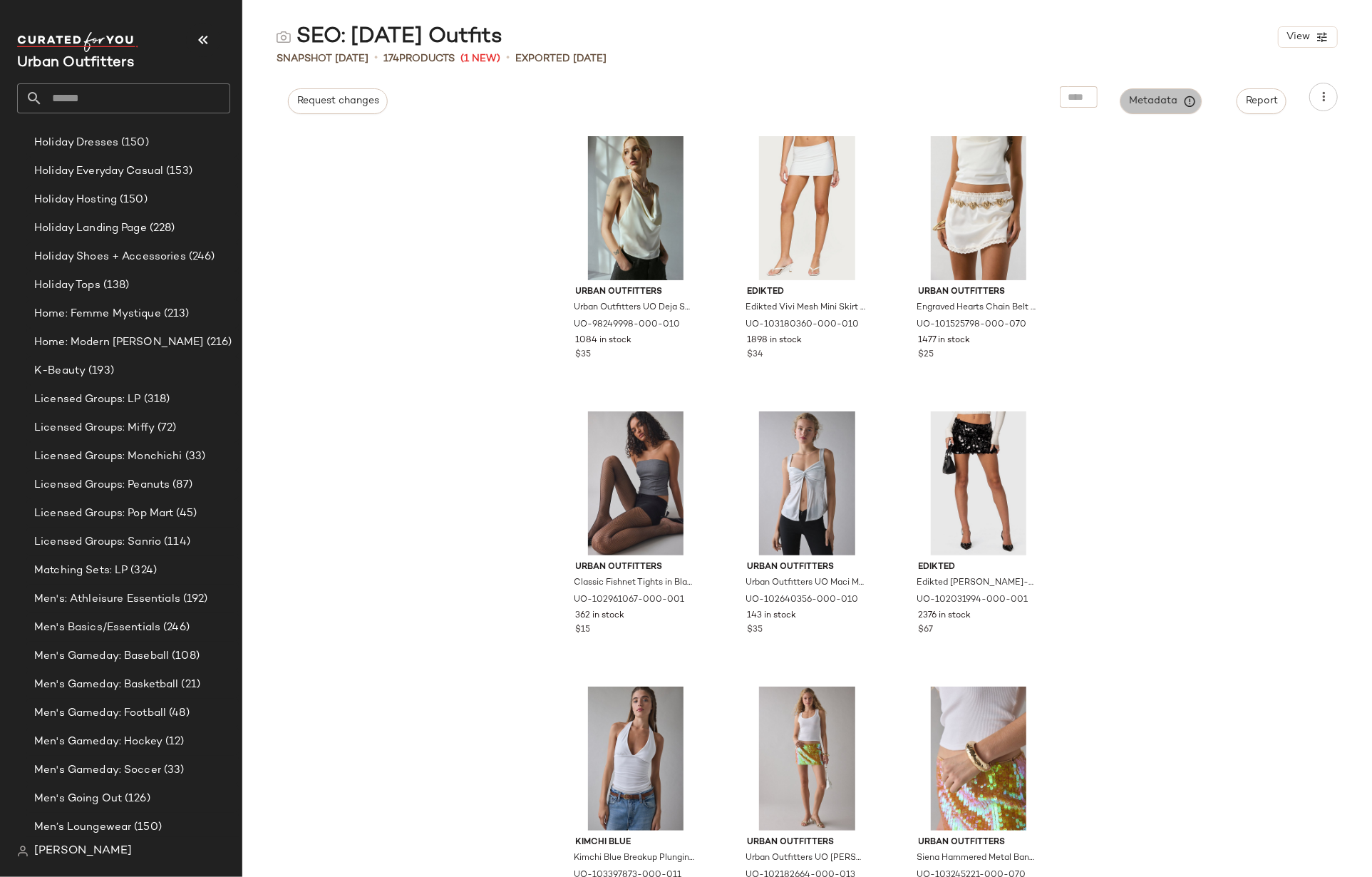
click at [1143, 98] on span "Metadata" at bounding box center [1161, 102] width 65 height 13
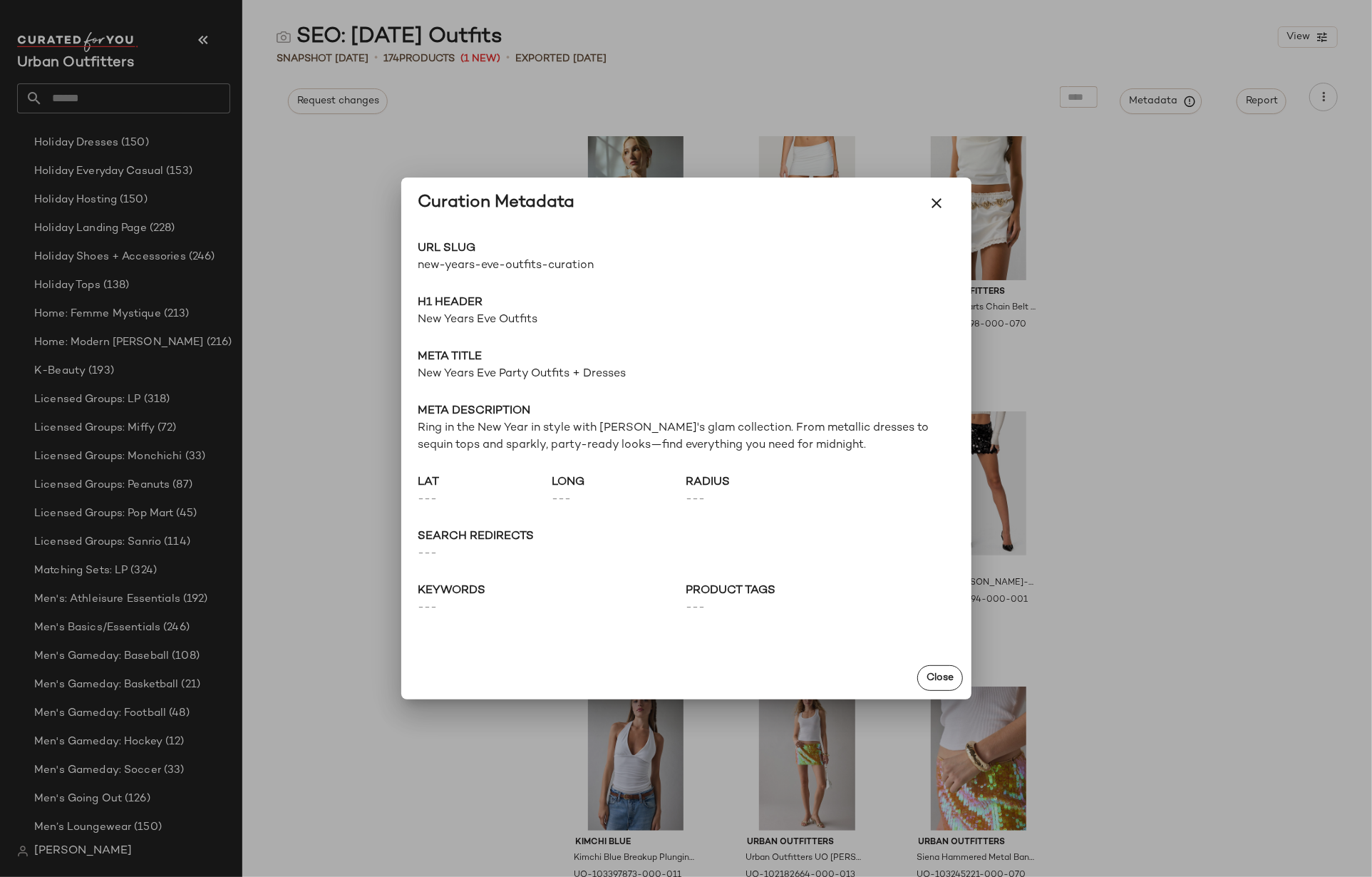
click at [525, 267] on span "new-years-eve-outfits-curation" at bounding box center [552, 265] width 268 height 17
click at [477, 51] on div at bounding box center [686, 438] width 1372 height 877
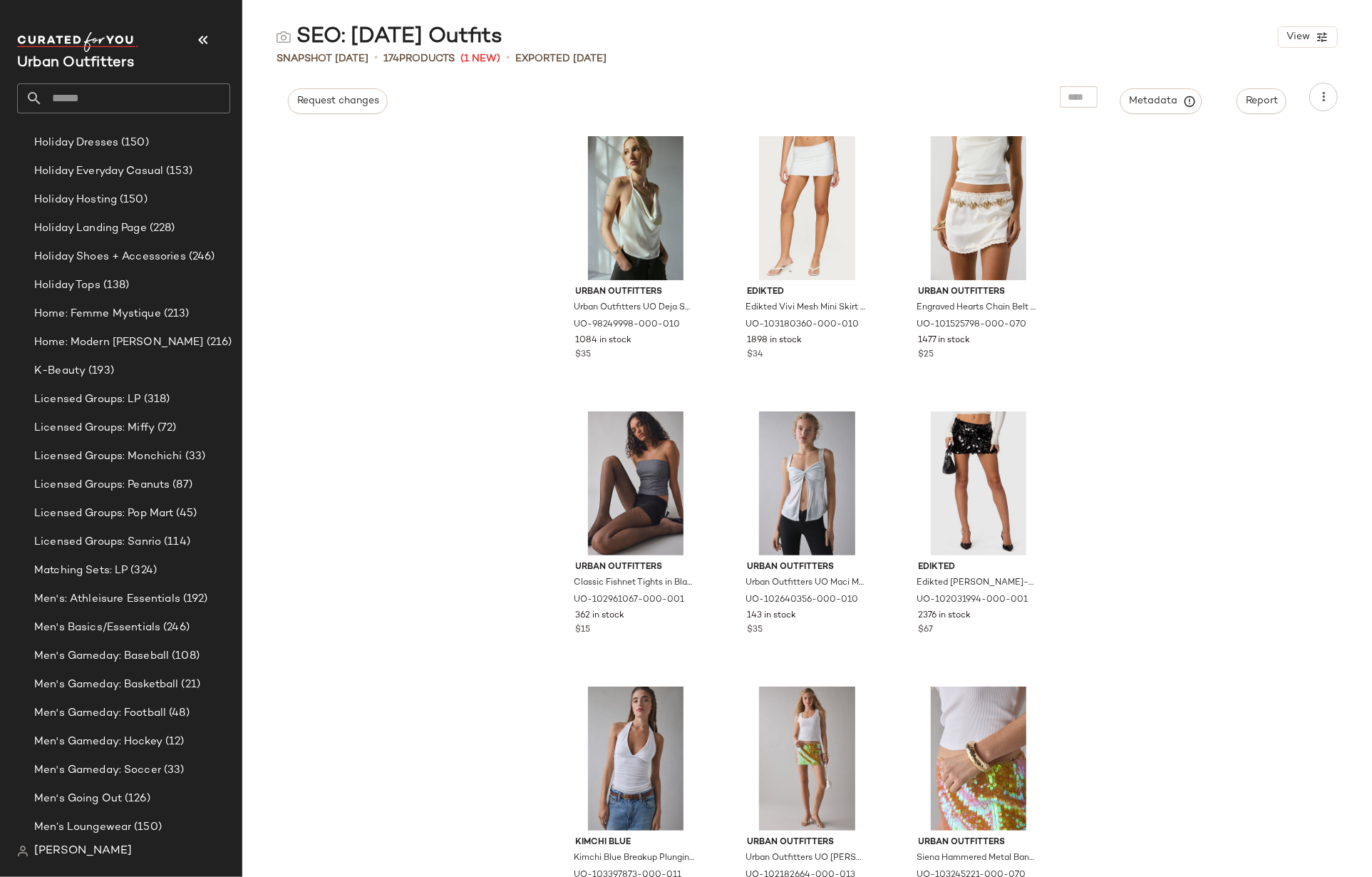
click at [351, 30] on div "SEO: [DATE] Outfits" at bounding box center [389, 38] width 226 height 29
click at [1145, 102] on span "Metadata" at bounding box center [1161, 102] width 65 height 13
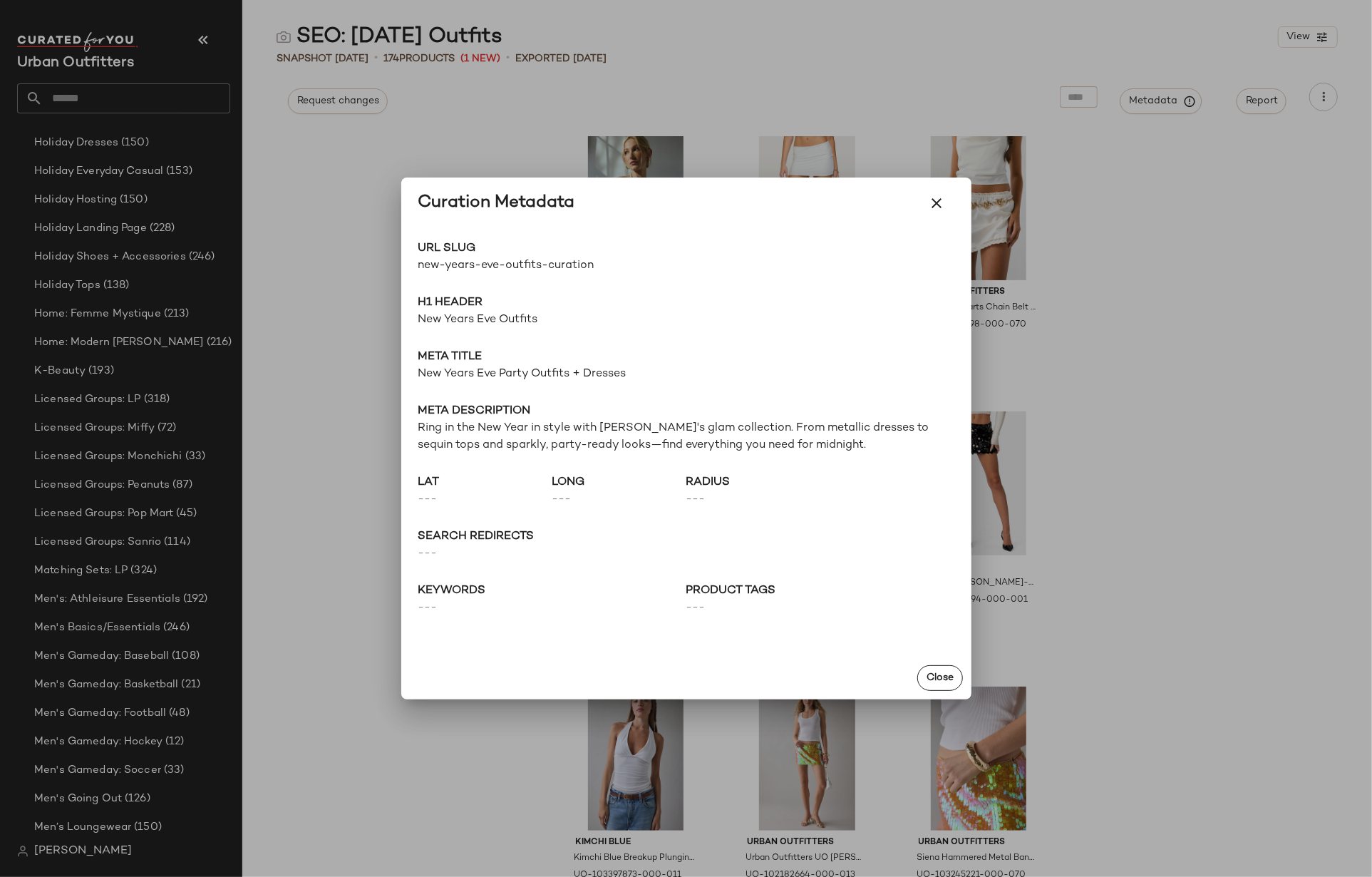
click at [523, 261] on span "new-years-eve-outfits-curation" at bounding box center [552, 265] width 268 height 17
copy div "new-years-eve-outfits-curation Go to Shop"
click at [947, 203] on button "button" at bounding box center [937, 203] width 34 height 34
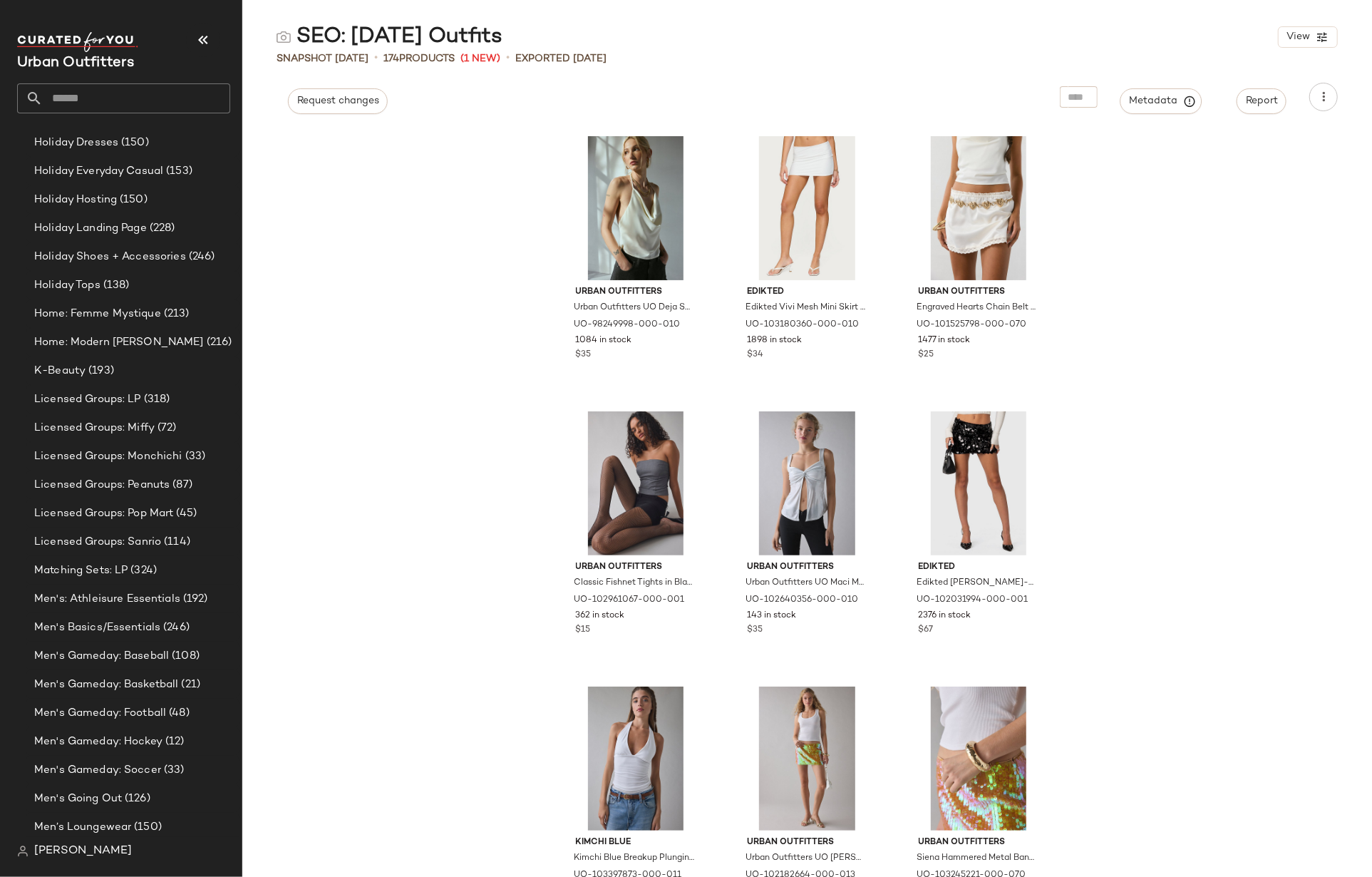
scroll to position [4, 0]
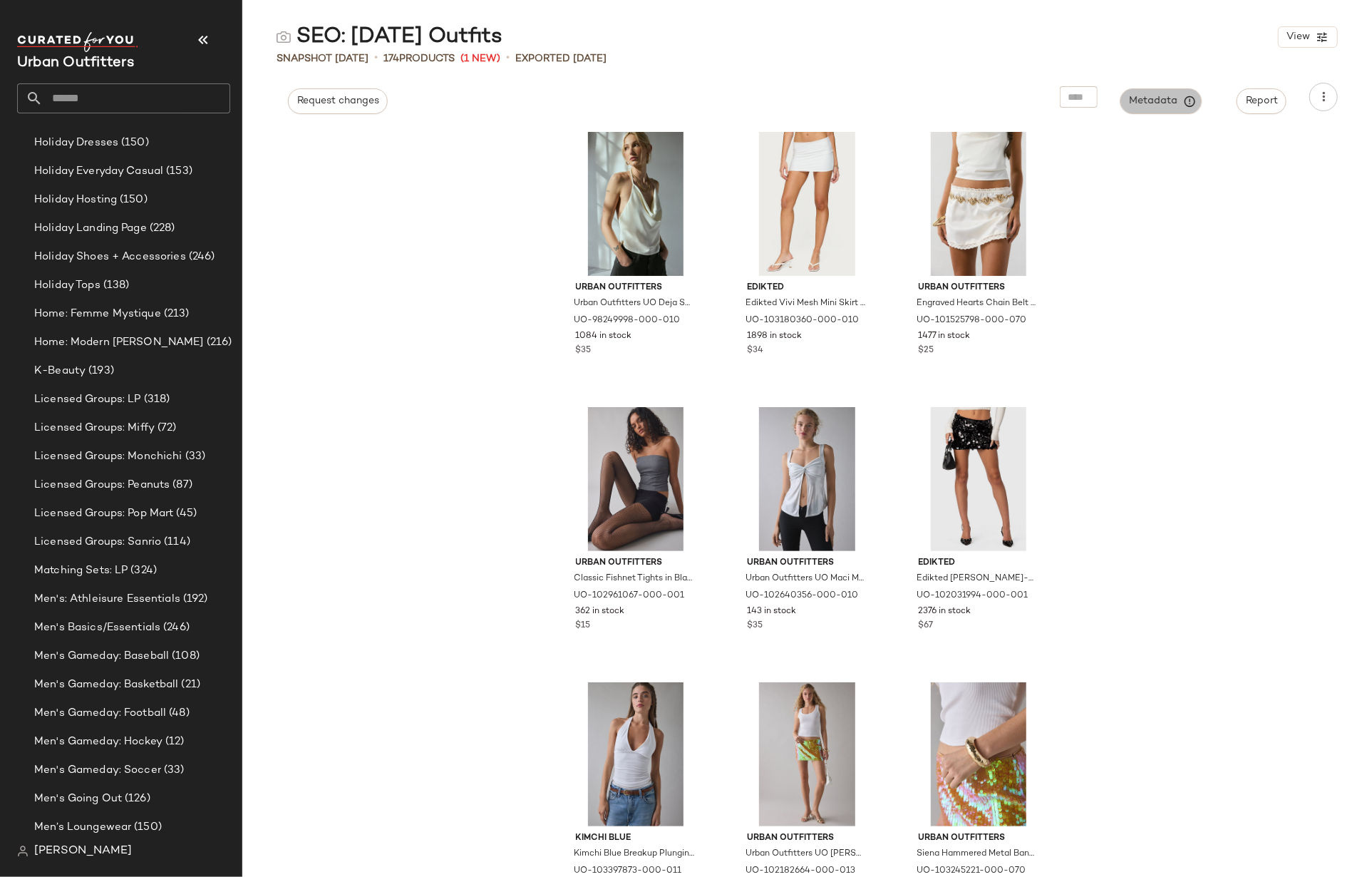
click at [1175, 98] on span "Metadata" at bounding box center [1161, 102] width 65 height 13
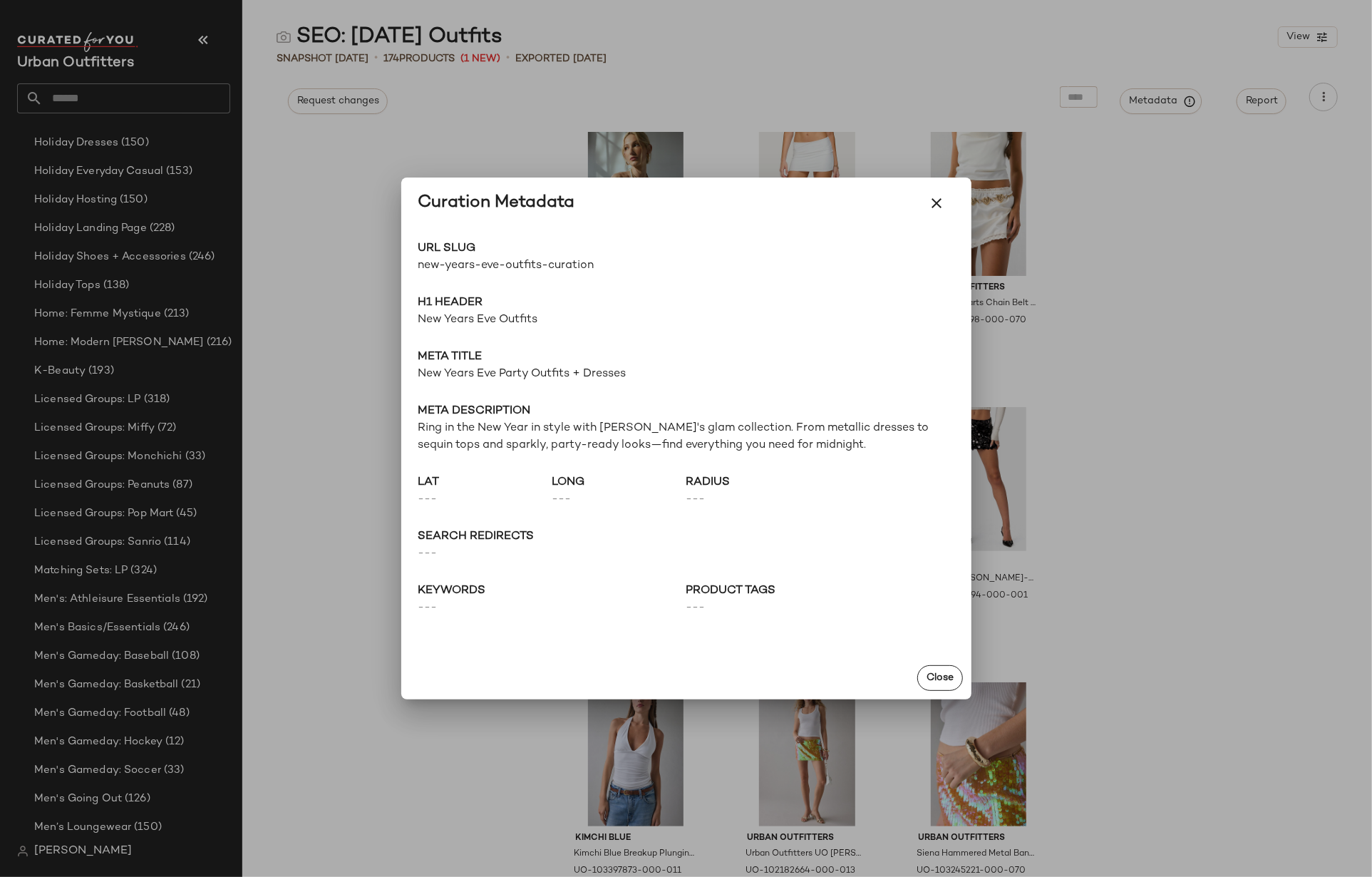
click at [491, 269] on span "new-years-eve-outfits-curation" at bounding box center [552, 265] width 268 height 17
copy div "new-years-eve-outfits-curation Go to Shop"
drag, startPoint x: 64, startPoint y: 106, endPoint x: 68, endPoint y: 99, distance: 8.1
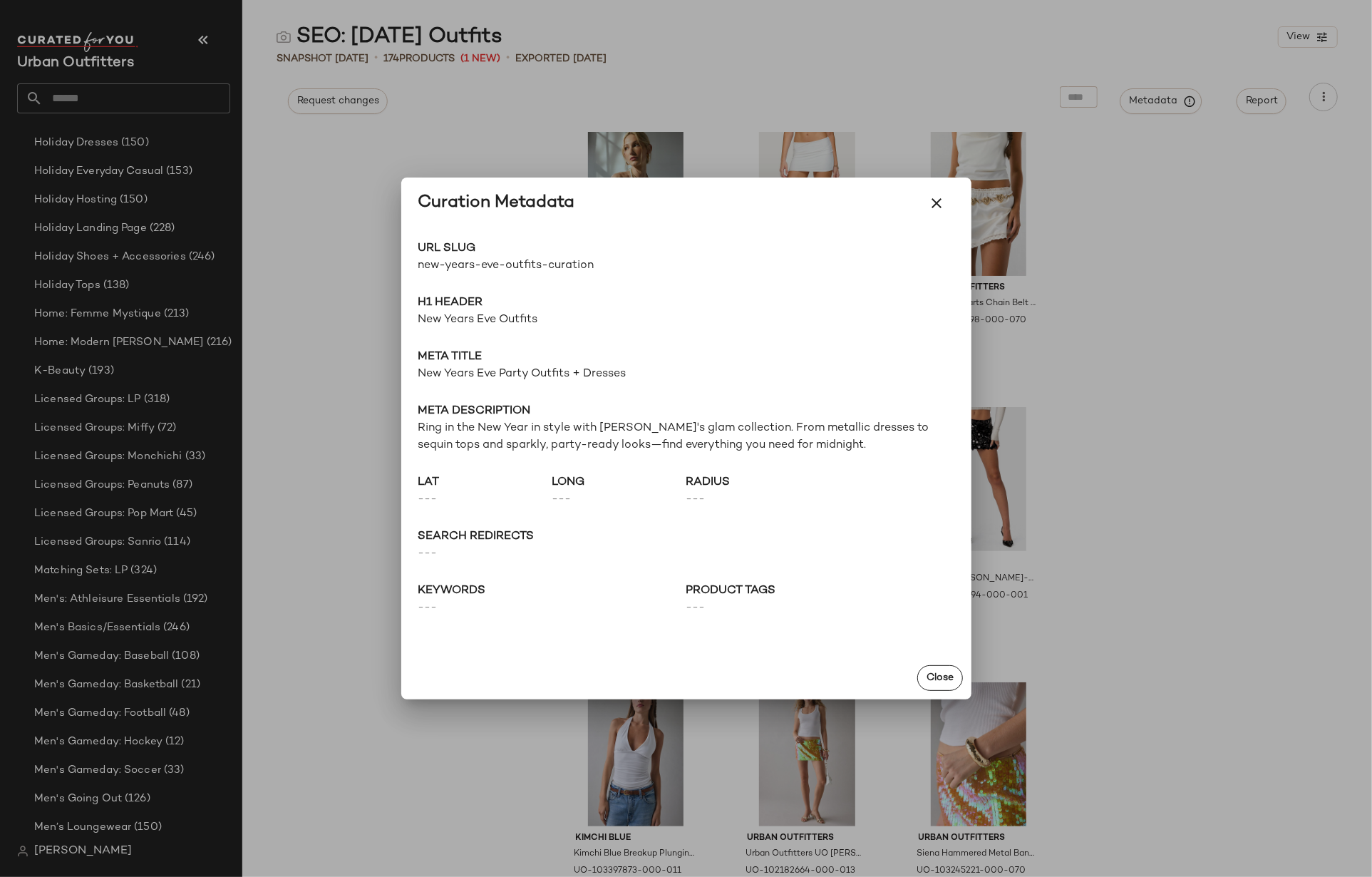
click at [64, 106] on div at bounding box center [686, 438] width 1372 height 877
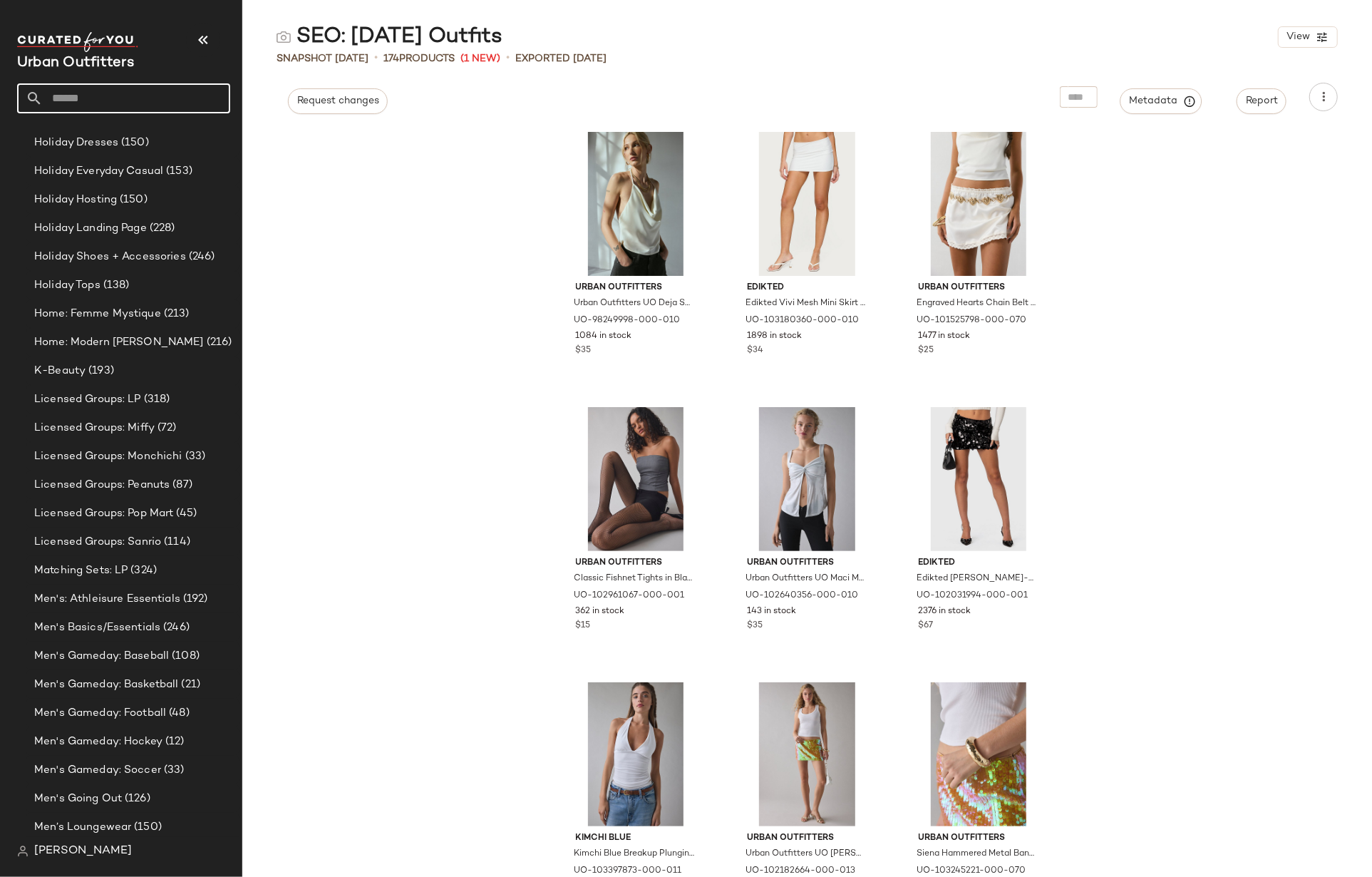
click at [73, 90] on input "text" at bounding box center [137, 98] width 188 height 30
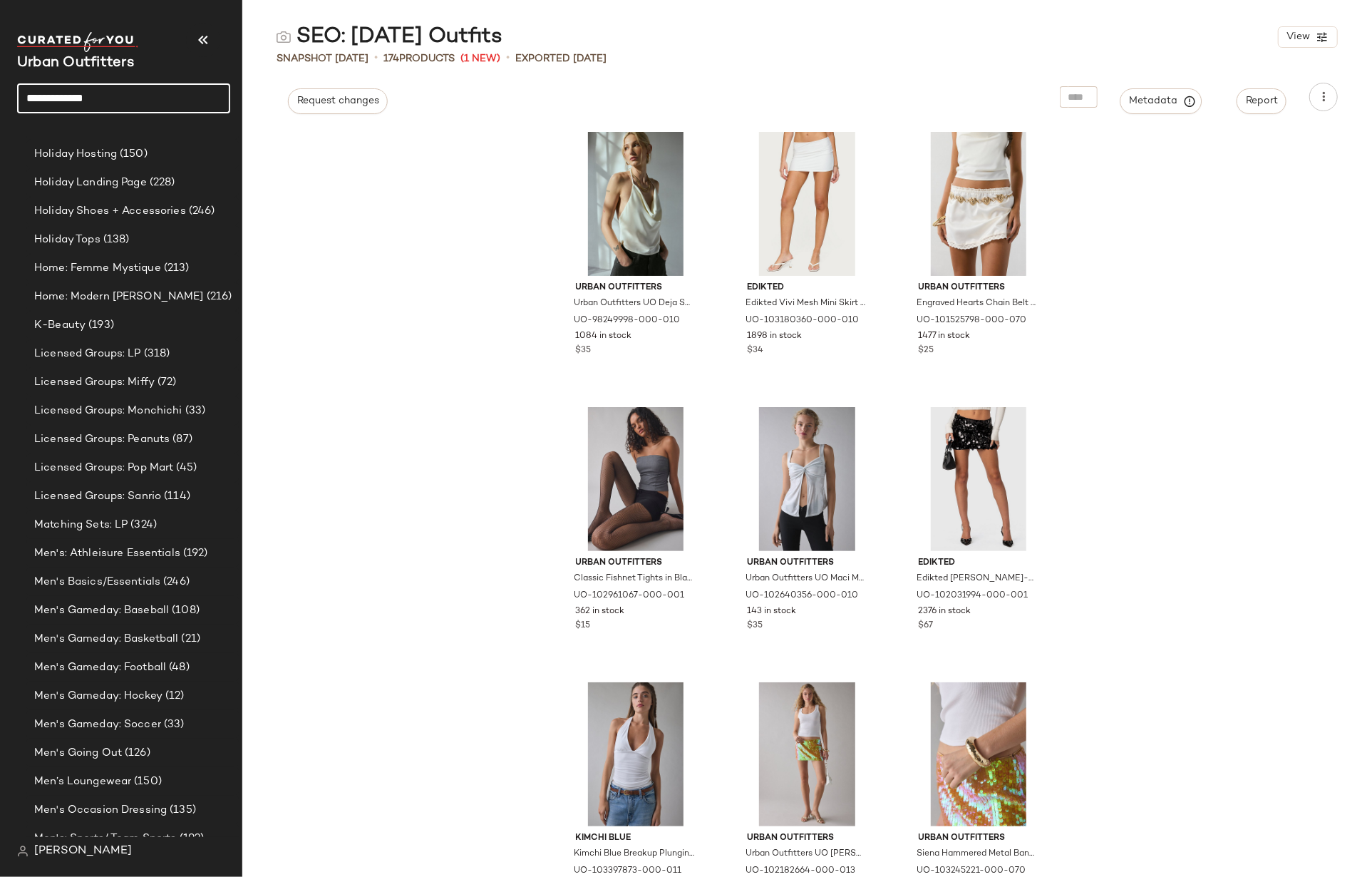
scroll to position [2402, 0]
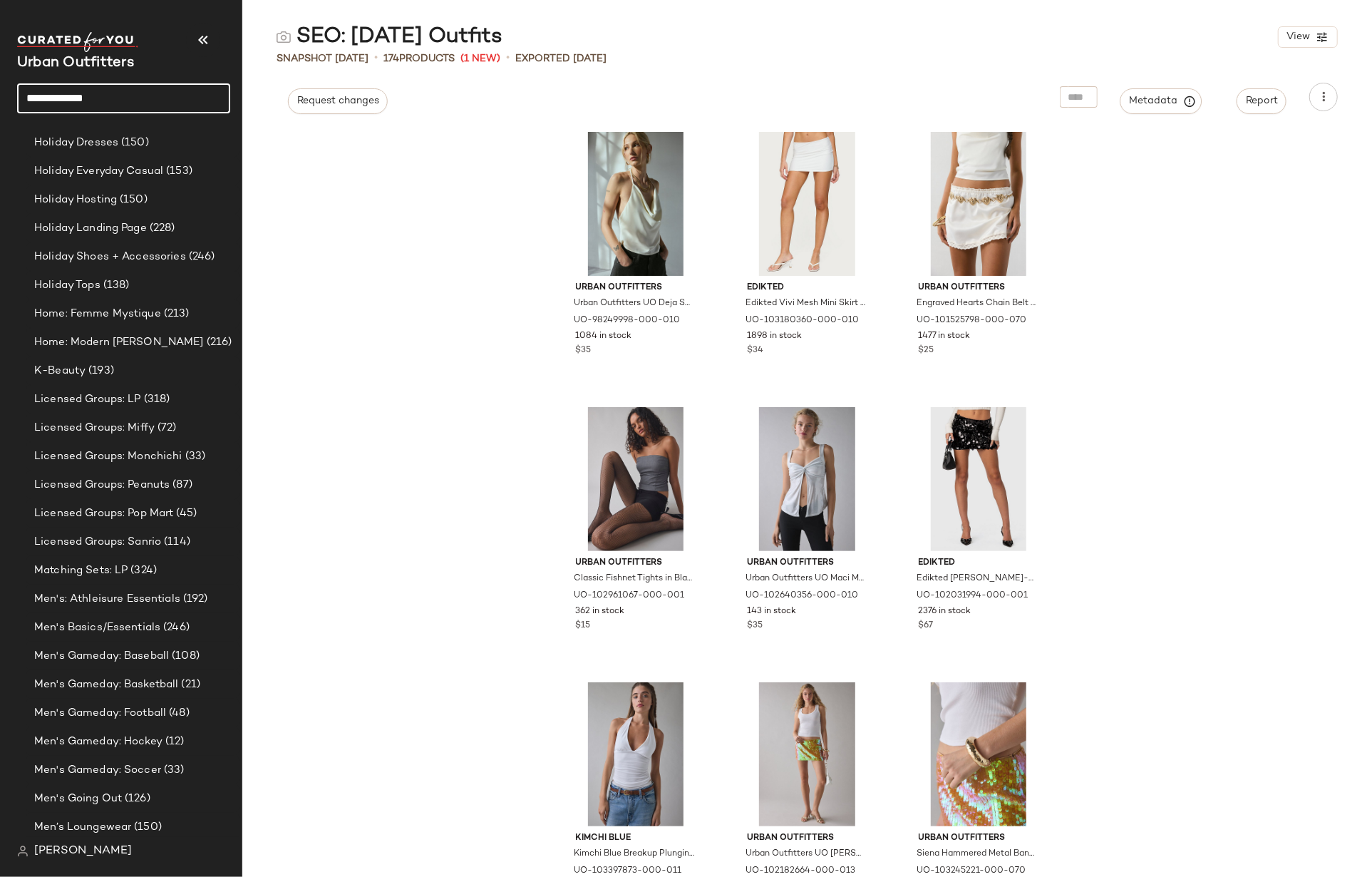
drag, startPoint x: 166, startPoint y: 87, endPoint x: 149, endPoint y: 88, distance: 17.0
click at [164, 87] on input "**********" at bounding box center [123, 98] width 213 height 30
click at [86, 93] on input "**********" at bounding box center [123, 98] width 213 height 30
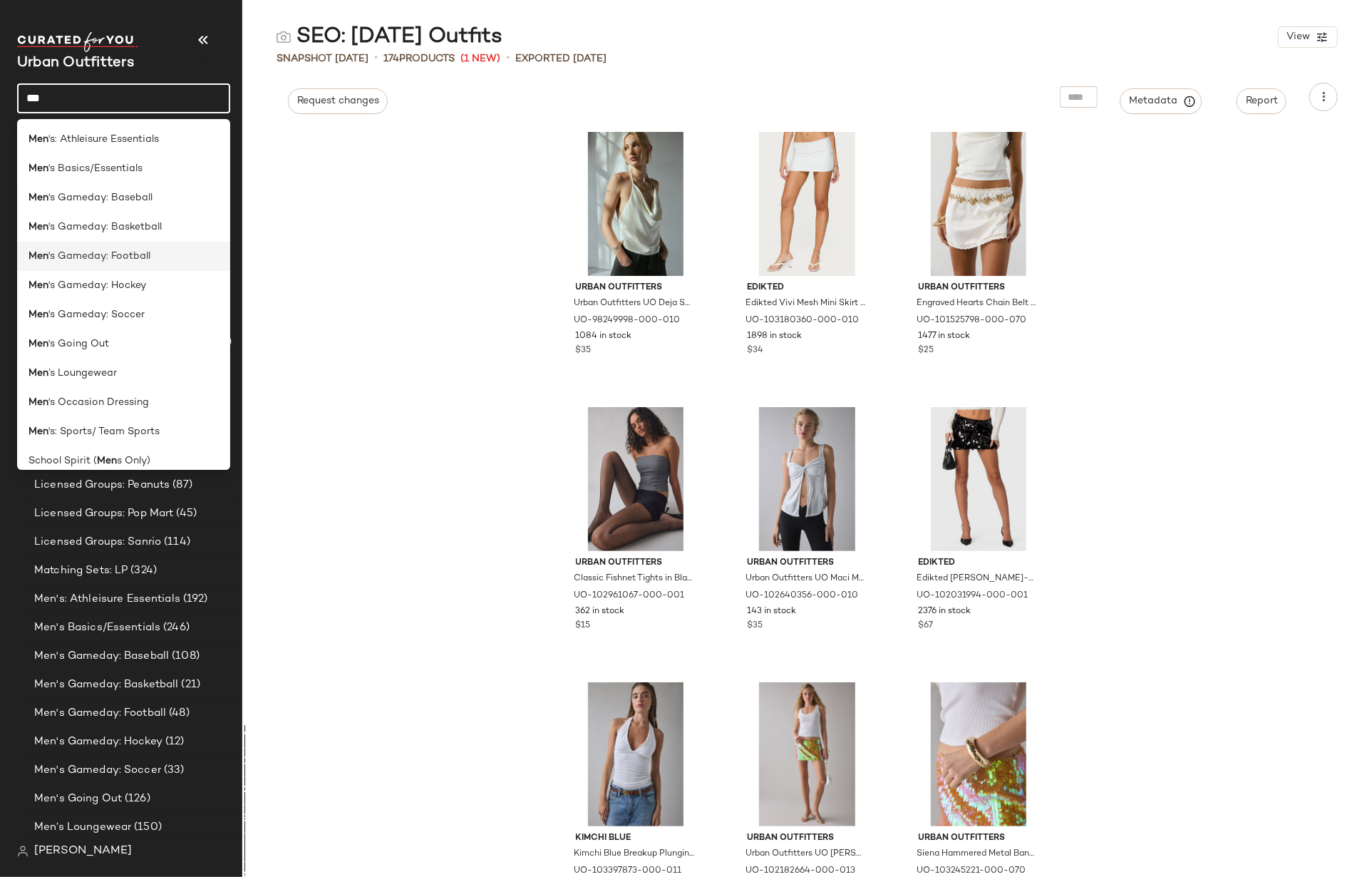
scroll to position [11, 0]
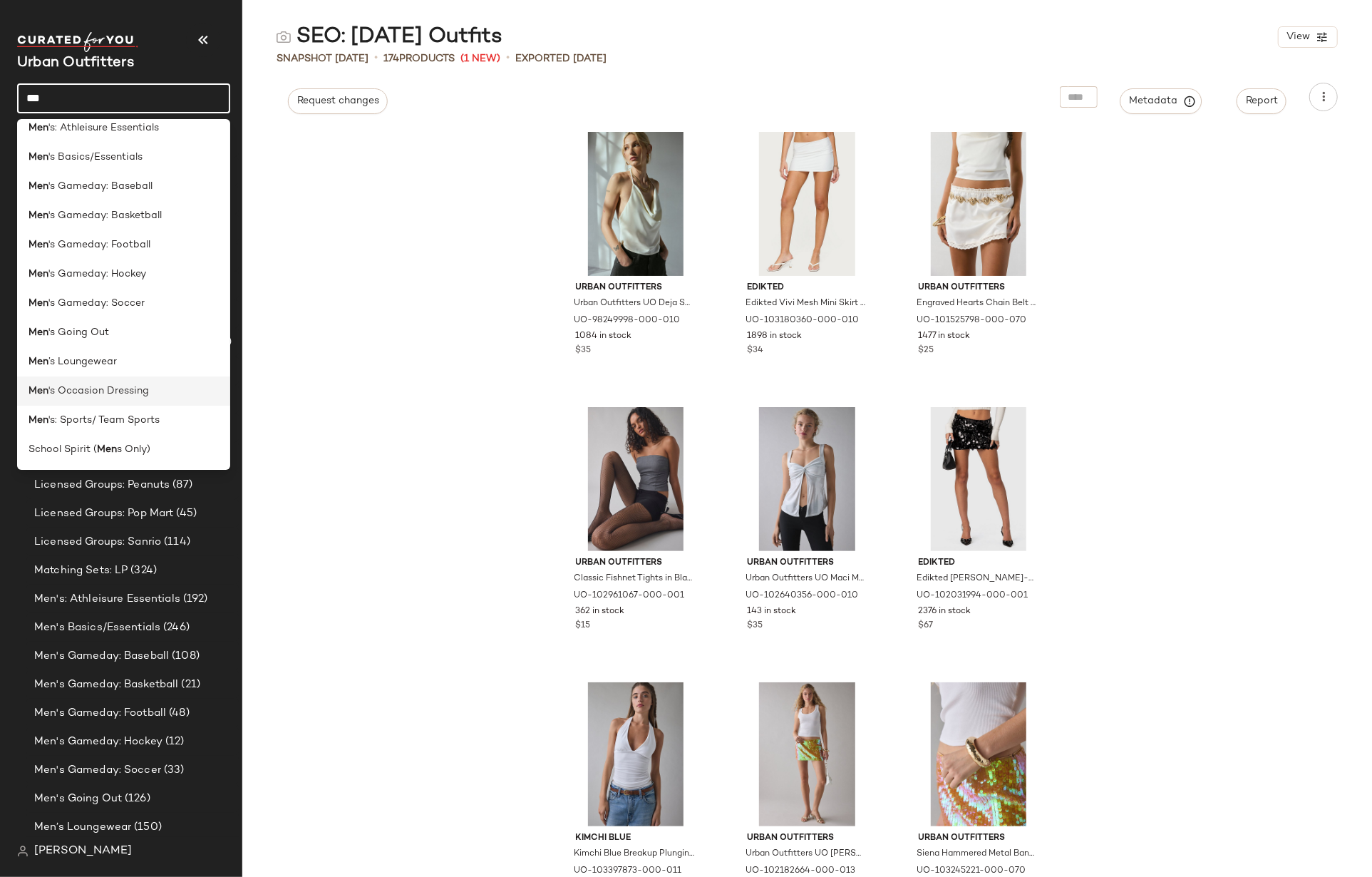
type input "***"
click at [138, 397] on span "'s Occasion Dressing" at bounding box center [99, 391] width 101 height 15
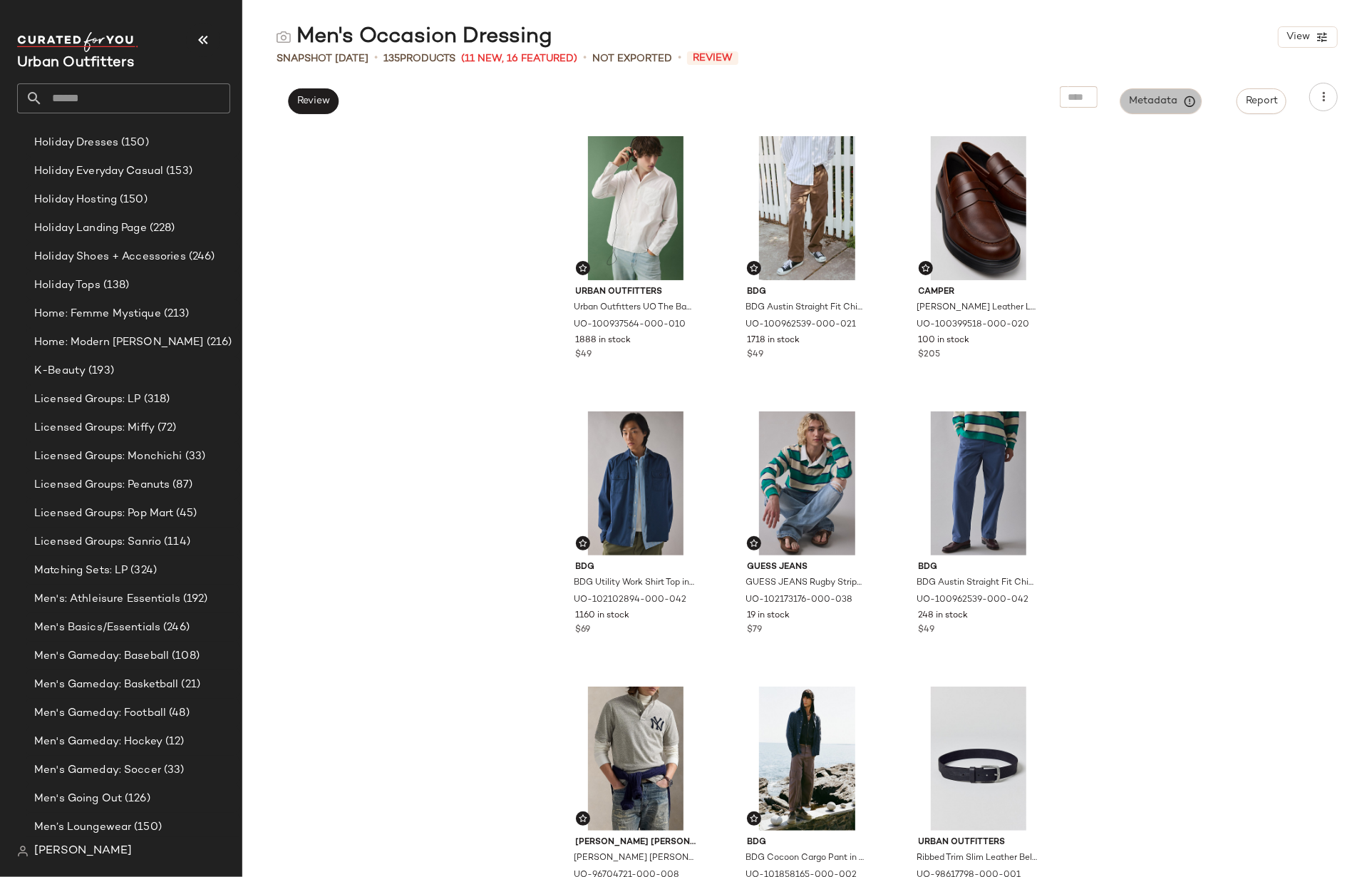
click at [1172, 101] on span "Metadata" at bounding box center [1161, 102] width 65 height 13
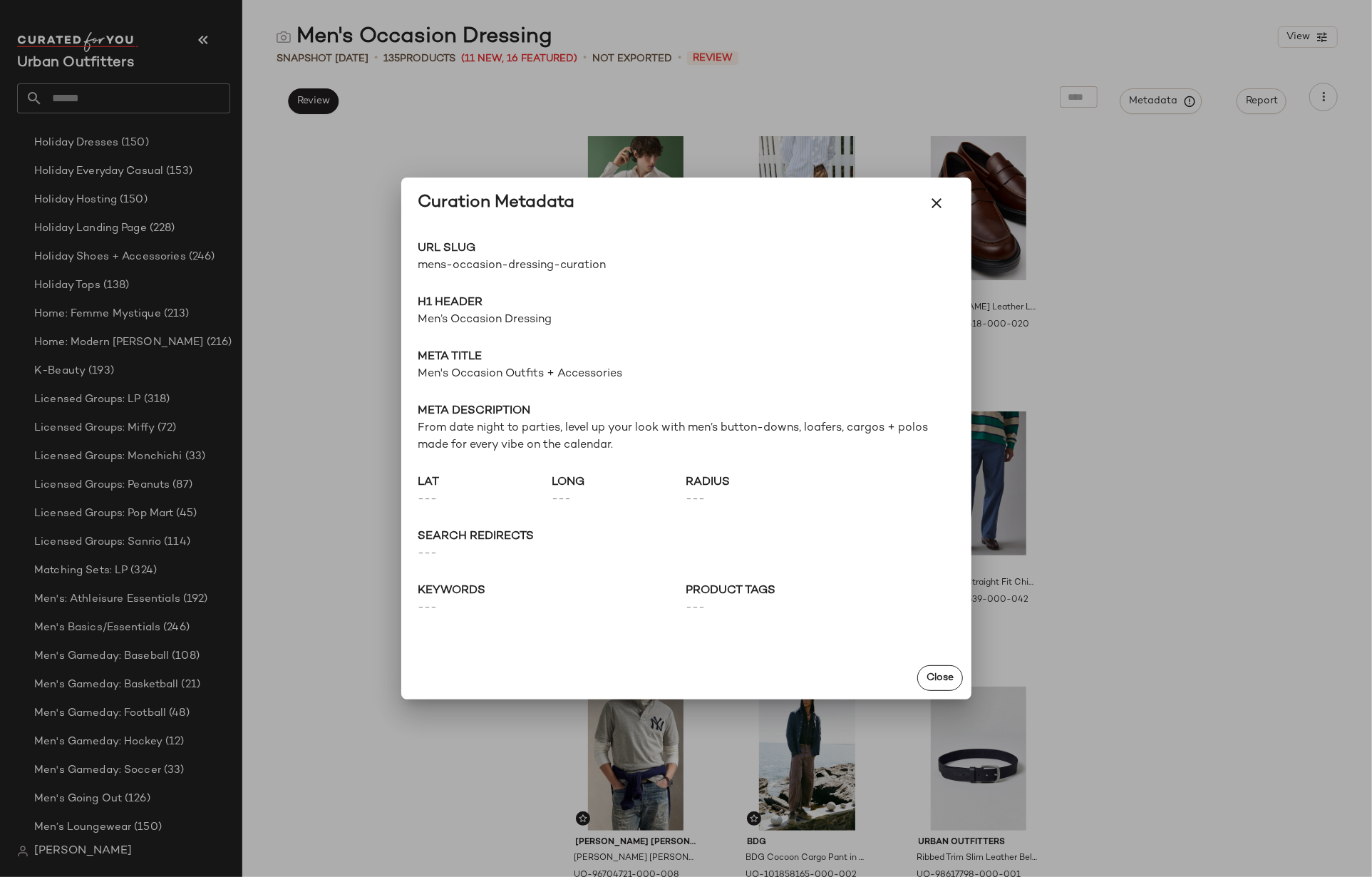
click at [1202, 221] on div at bounding box center [686, 438] width 1372 height 877
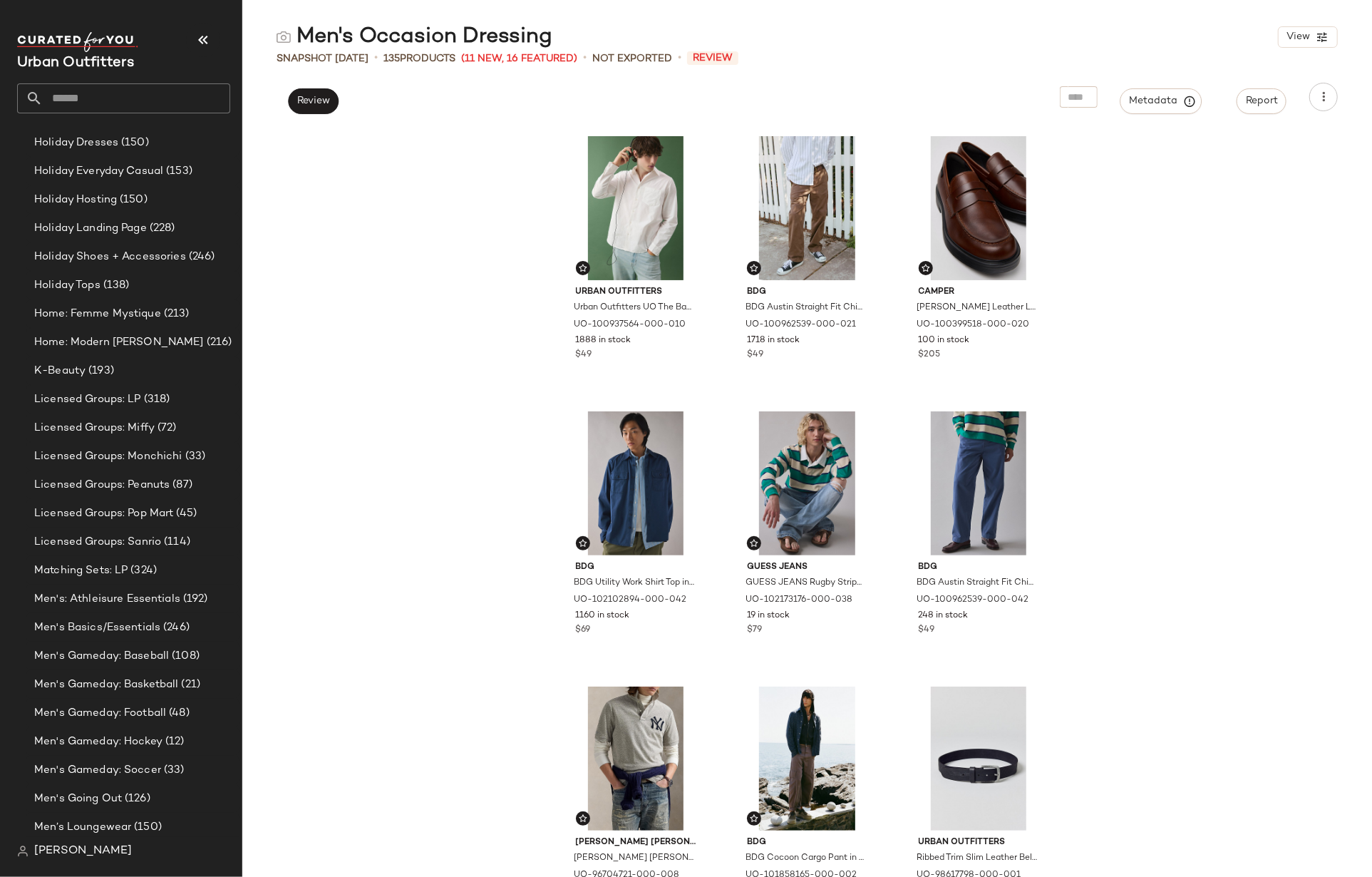
click at [122, 102] on input "text" at bounding box center [137, 98] width 188 height 30
click at [95, 97] on input "text" at bounding box center [137, 98] width 188 height 30
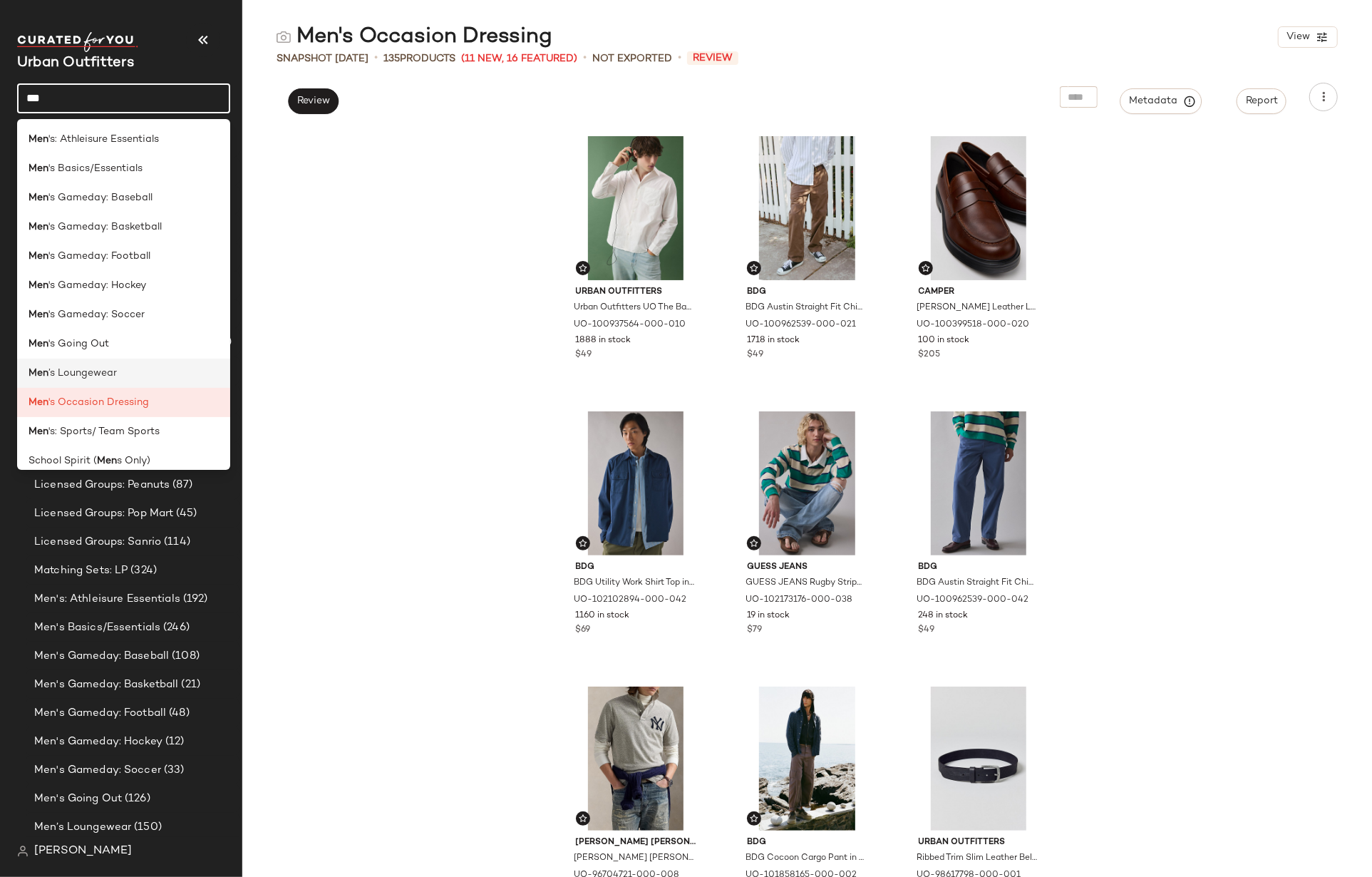
scroll to position [11, 0]
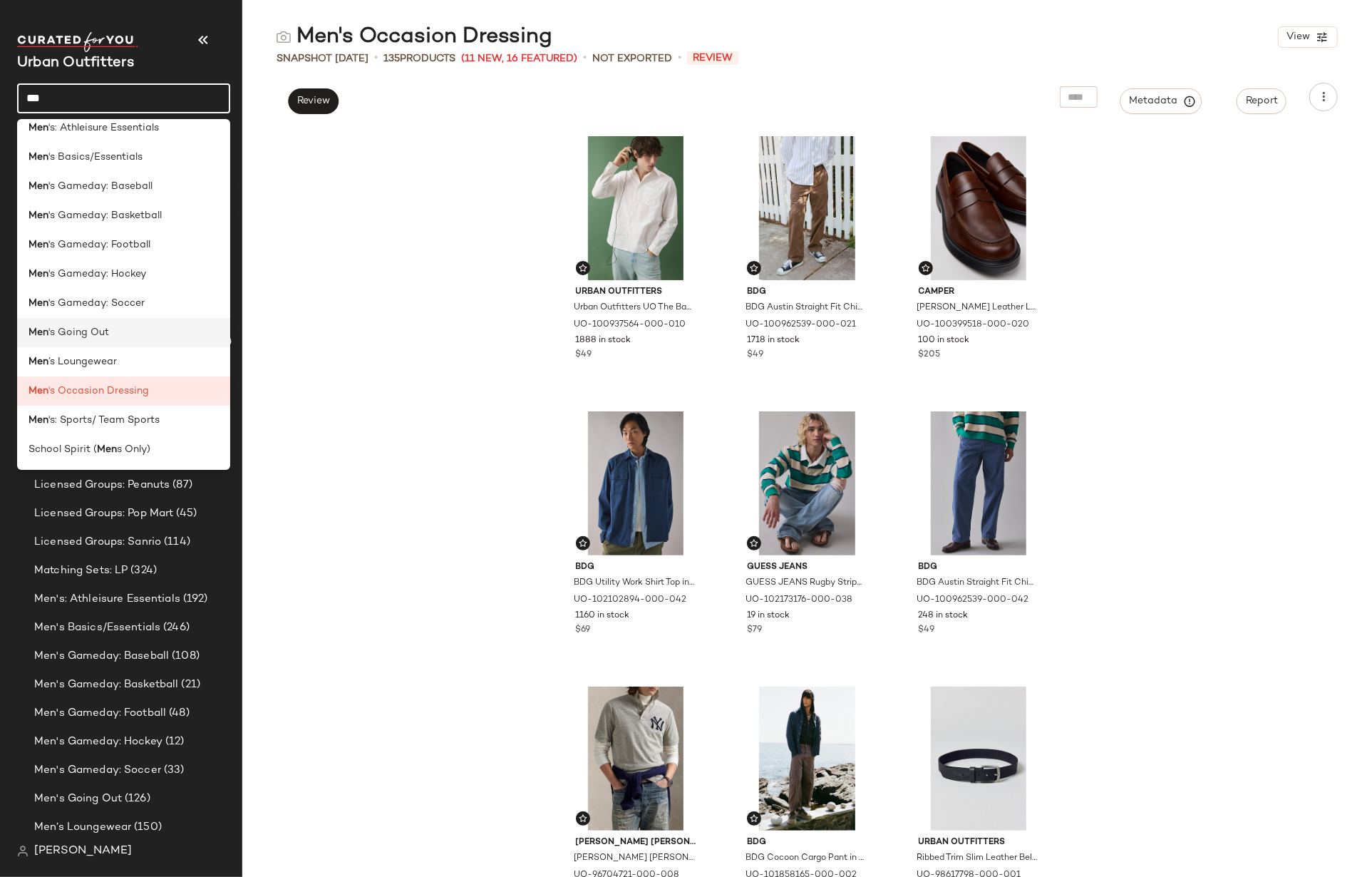
type input "***"
click at [101, 334] on span "'s Going Out" at bounding box center [79, 333] width 61 height 15
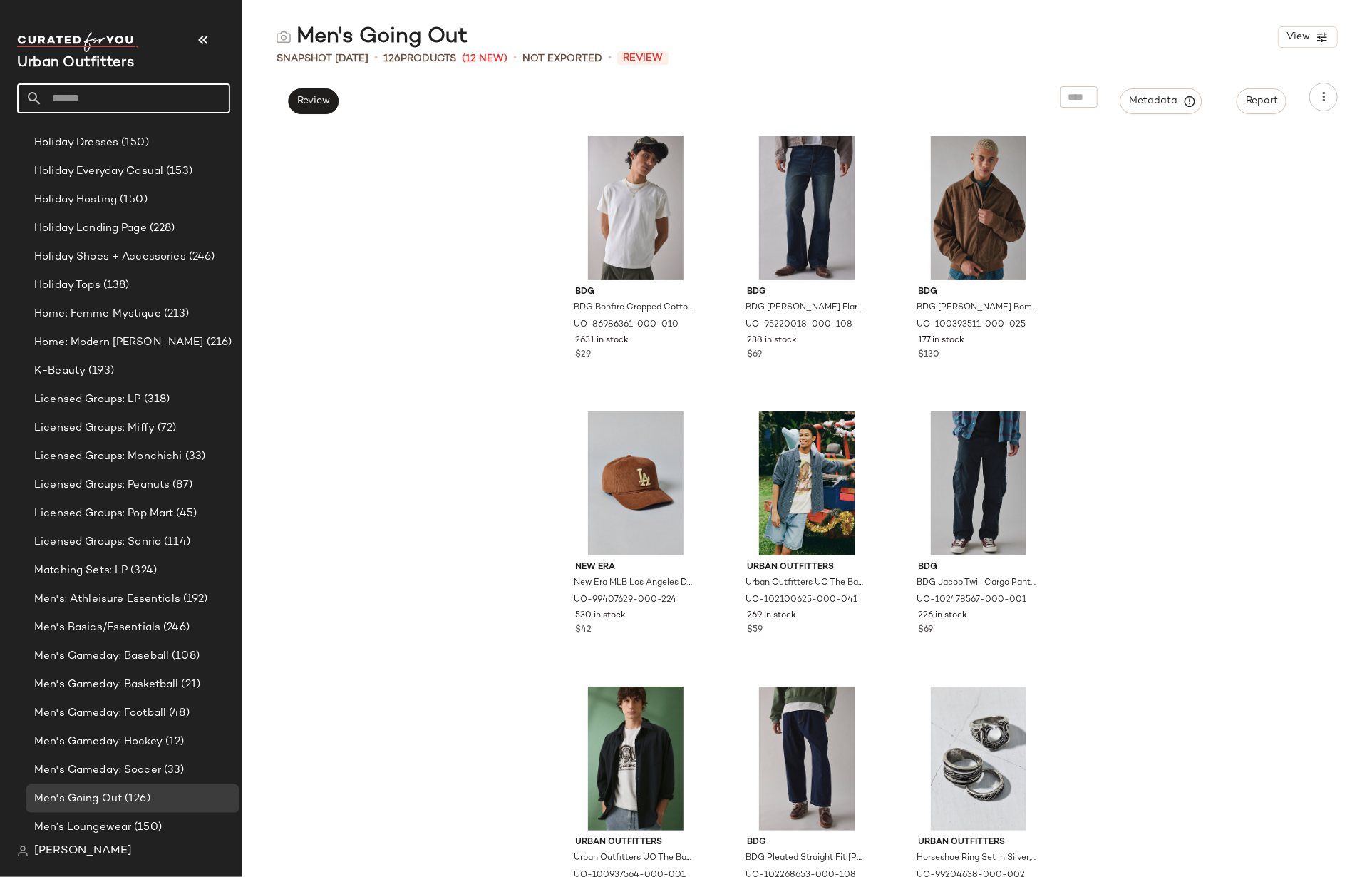
click at [101, 89] on input "text" at bounding box center [137, 98] width 188 height 30
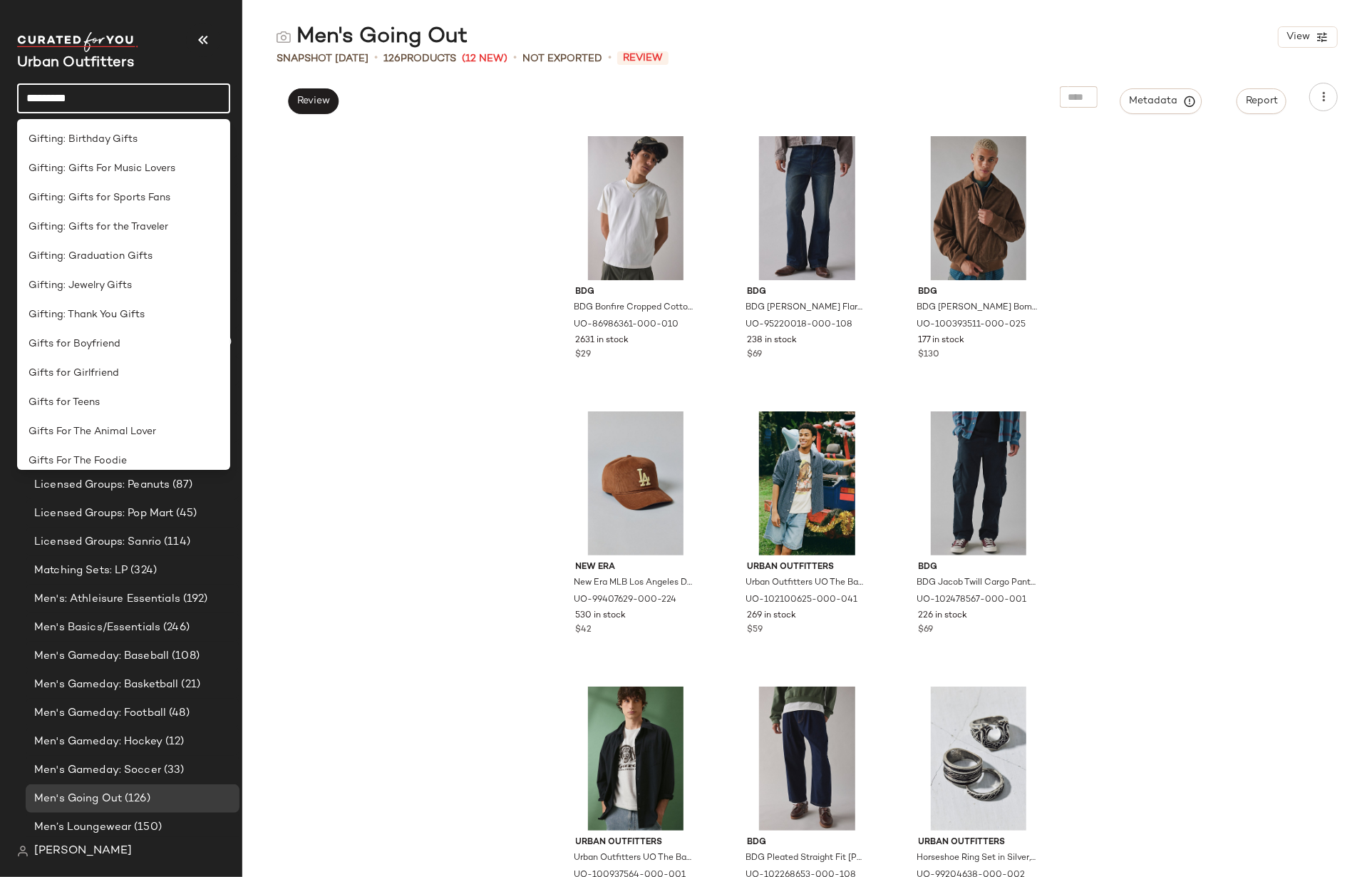
scroll to position [2402, 0]
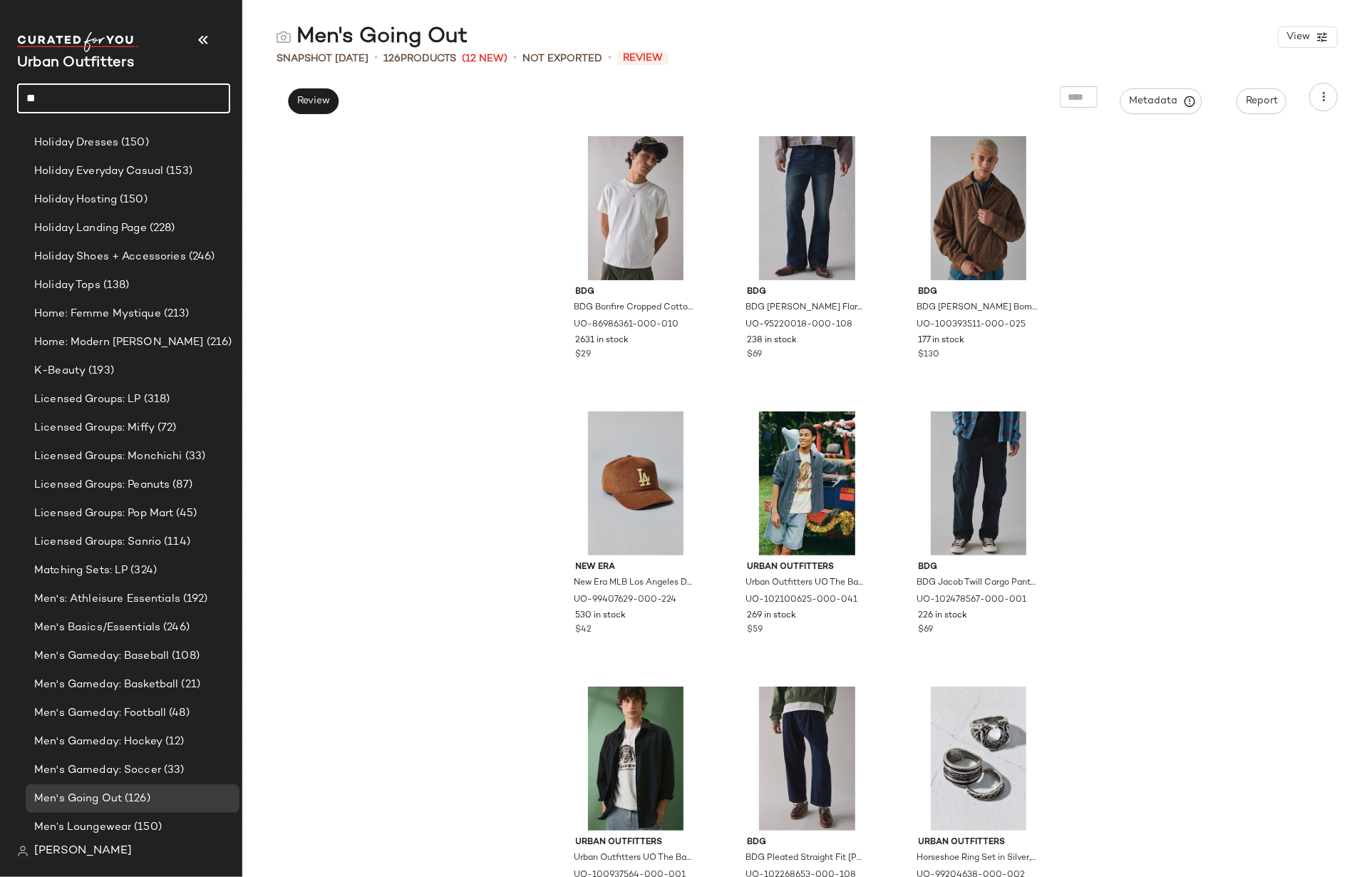
type input "*"
click at [161, 83] on input "text" at bounding box center [137, 98] width 188 height 30
click at [145, 94] on input "text" at bounding box center [137, 98] width 188 height 30
type input "**********"
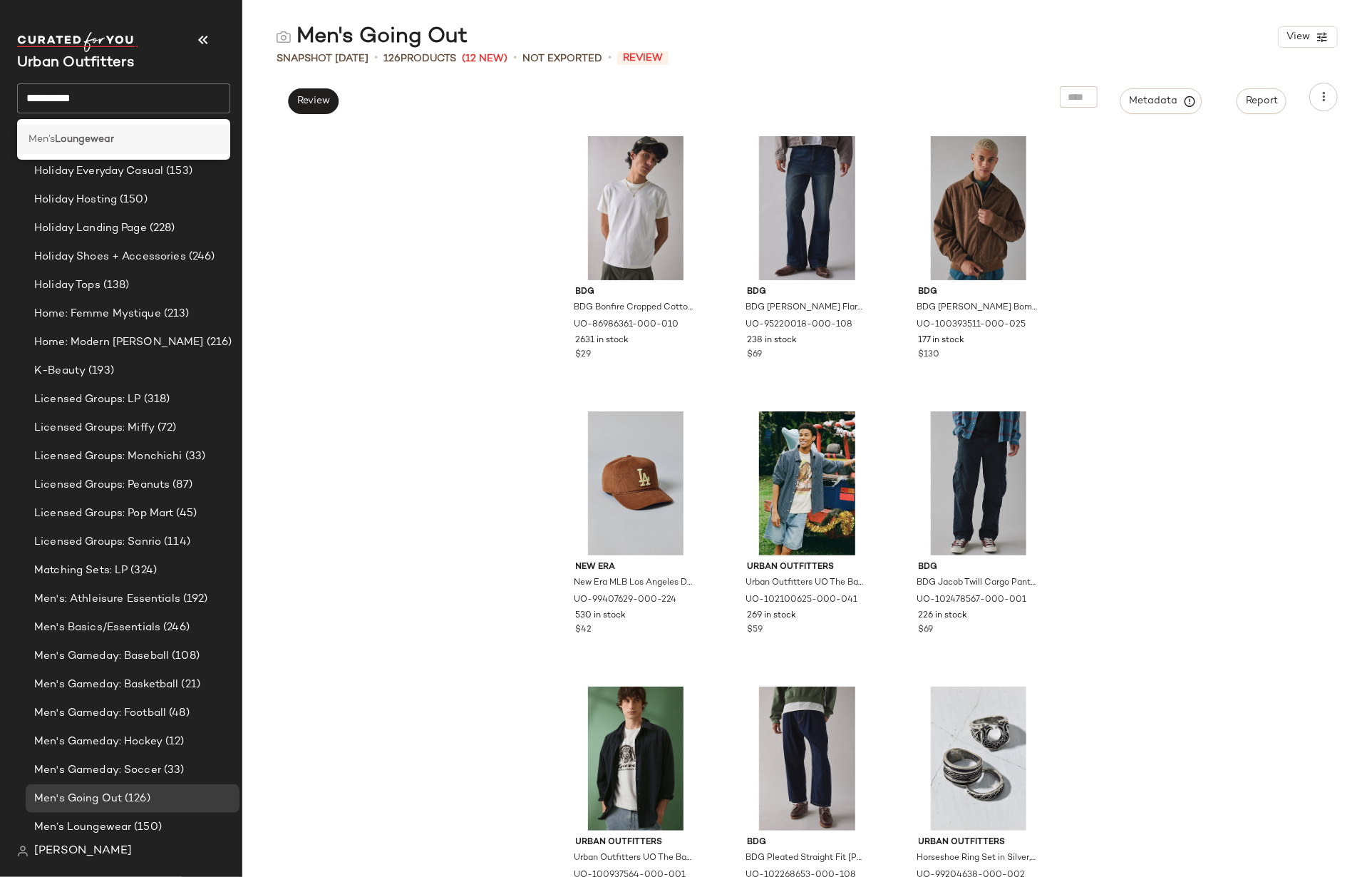
click at [102, 133] on b "Loungewear" at bounding box center [85, 139] width 59 height 15
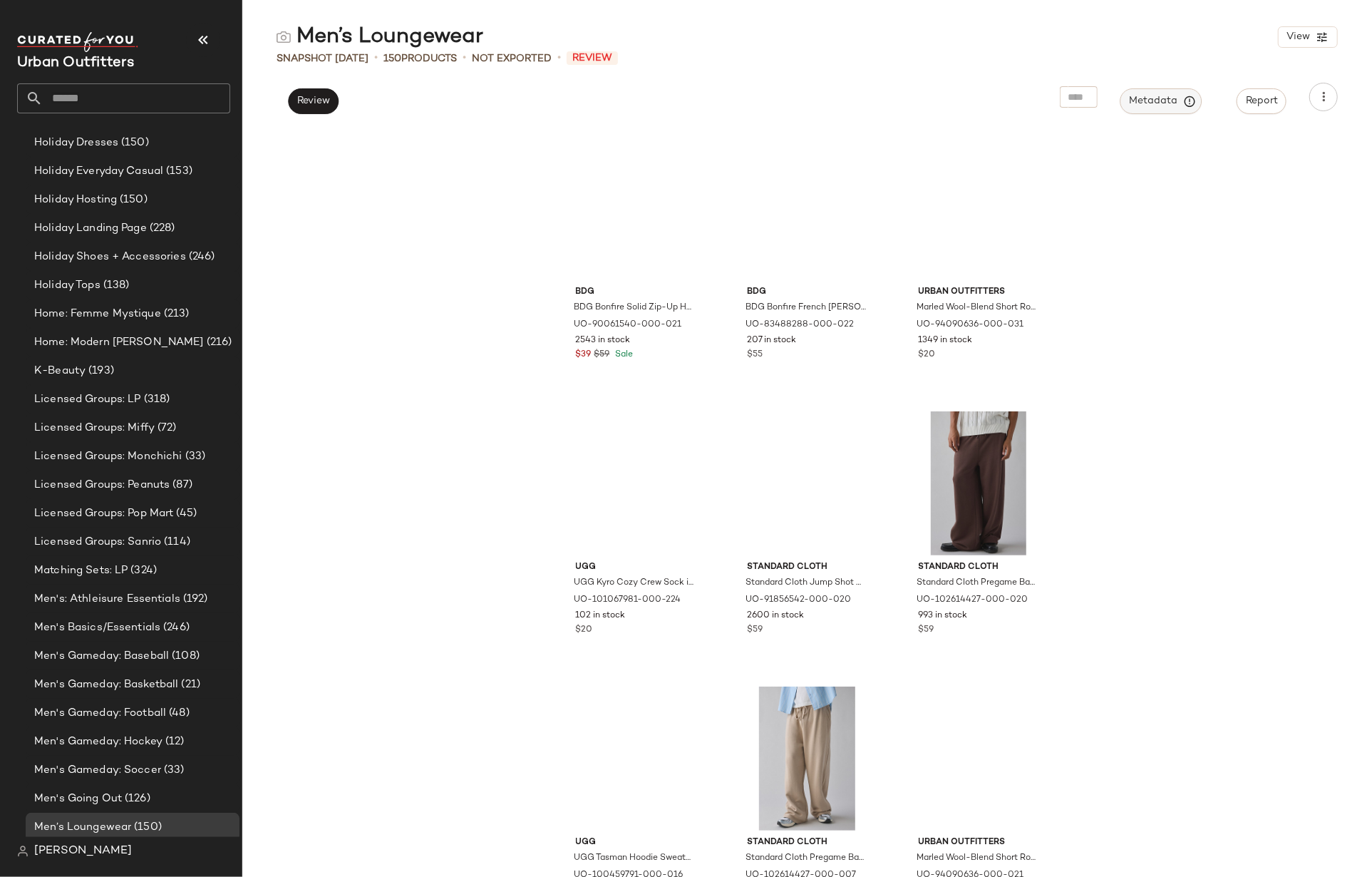
click at [1152, 101] on span "Metadata" at bounding box center [1161, 102] width 65 height 13
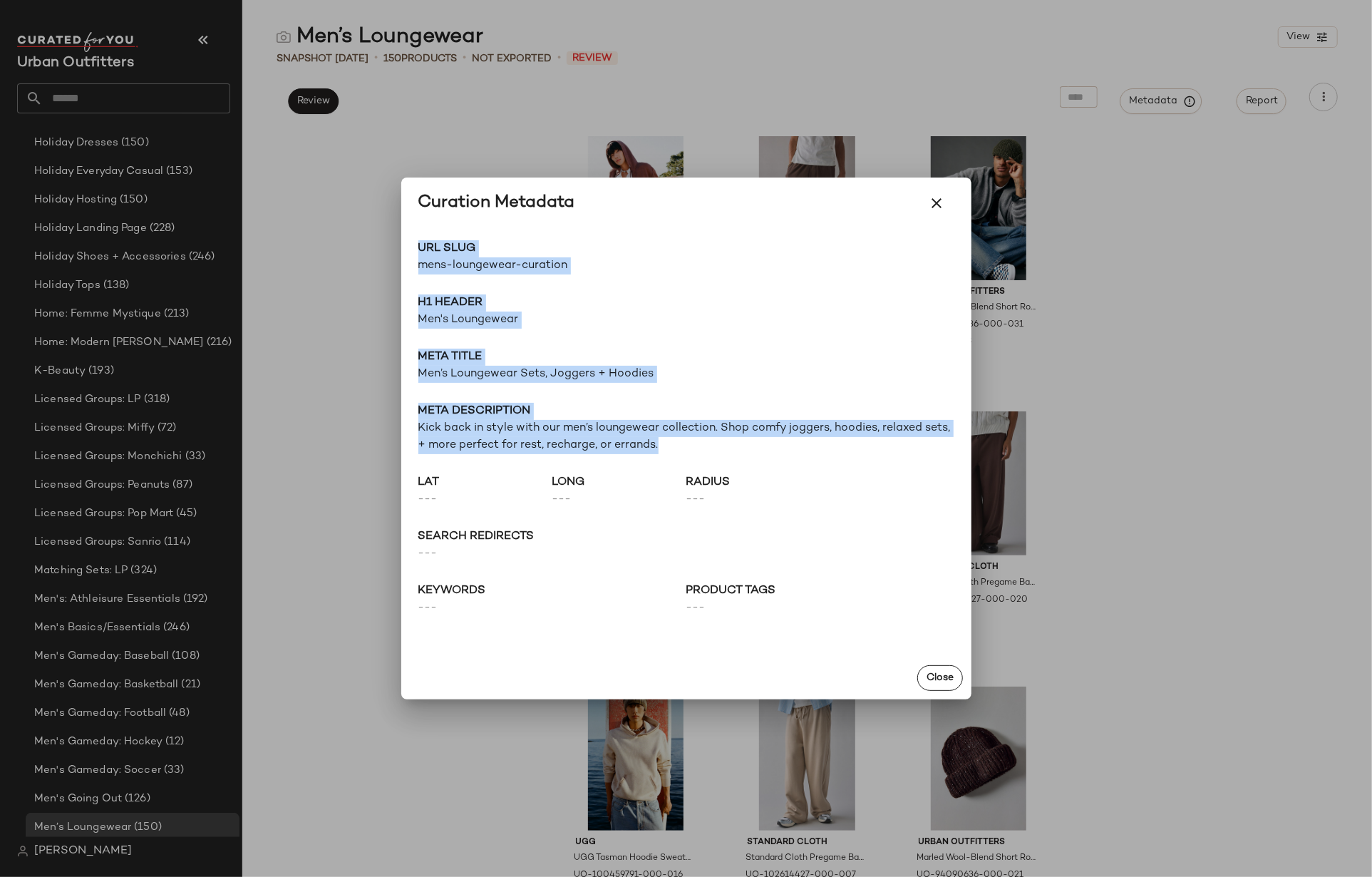
drag, startPoint x: 708, startPoint y: 448, endPoint x: 413, endPoint y: 239, distance: 361.5
click at [413, 239] on div "URL Slug mens-loungewear-curation Go to Shop H1 Header Men's Loungewear Meta ti…" at bounding box center [686, 442] width 571 height 428
copy div "URL Slug mens-loungewear-curation Go to Shop H1 Header Men's Loungewear Meta ti…"
drag, startPoint x: 947, startPoint y: 198, endPoint x: 983, endPoint y: 217, distance: 40.7
click at [947, 198] on button "button" at bounding box center [937, 203] width 34 height 34
